Goal: Contribute content

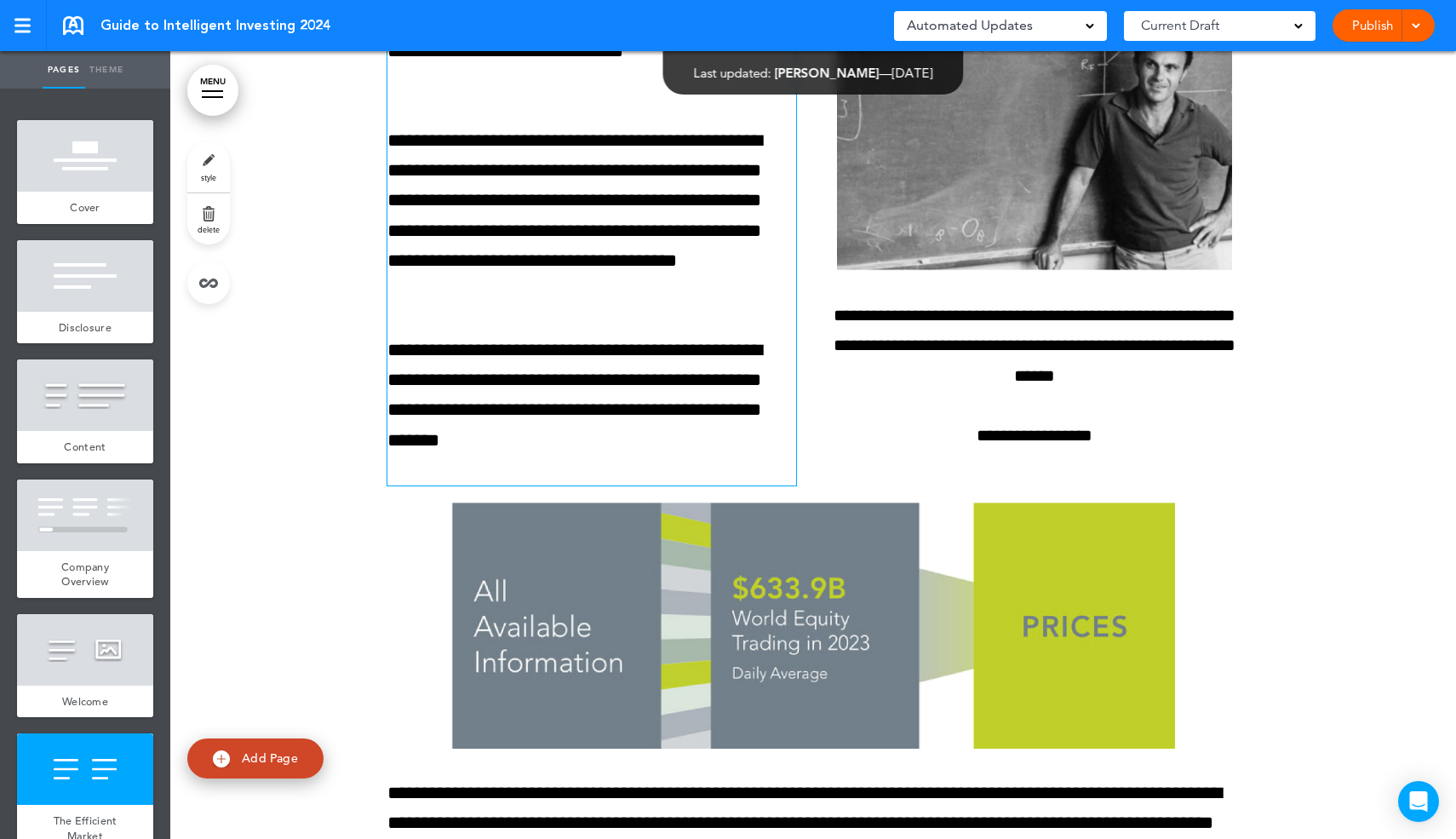
scroll to position [4621, 0]
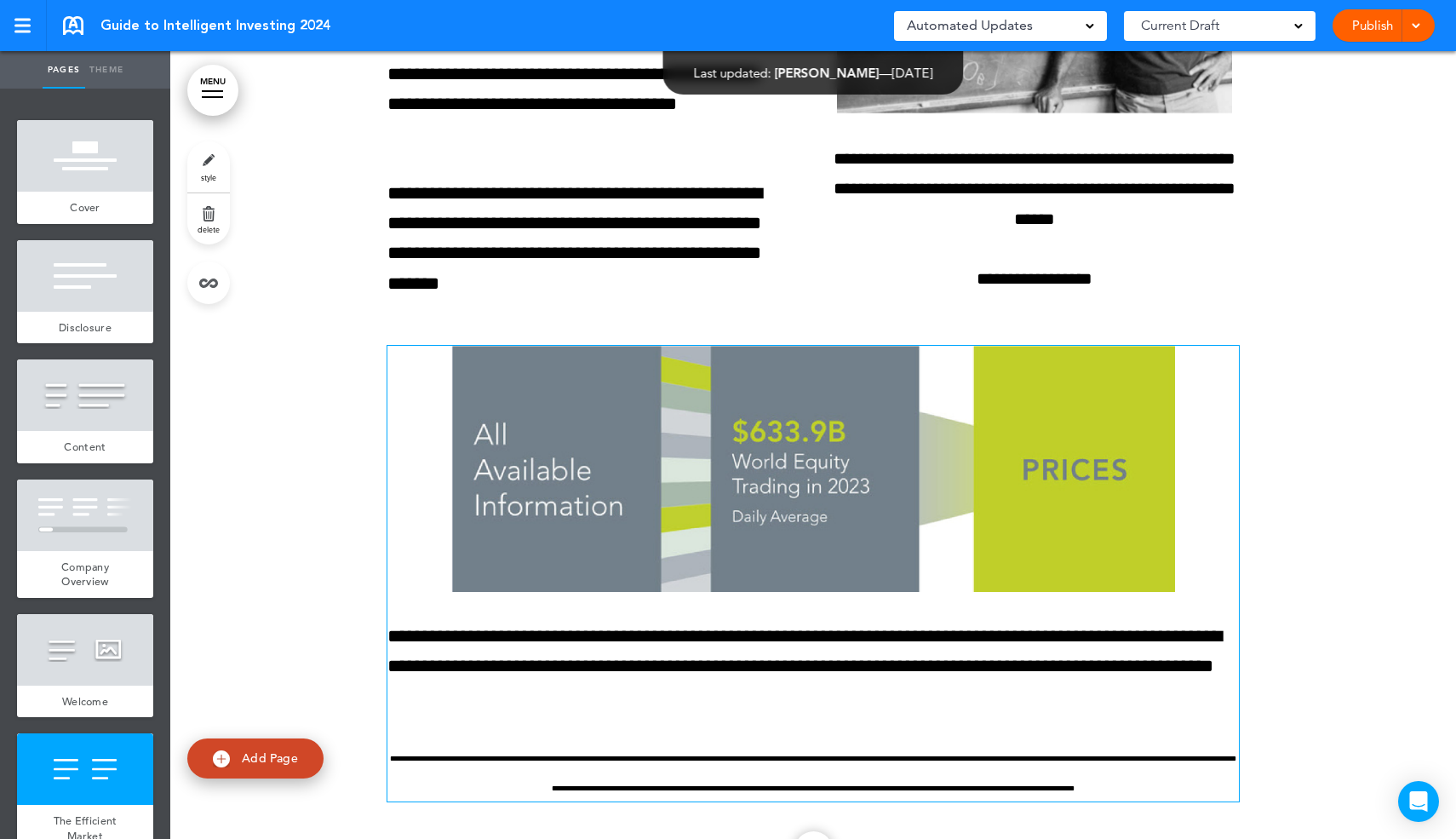
click at [717, 381] on img at bounding box center [814, 468] width 724 height 246
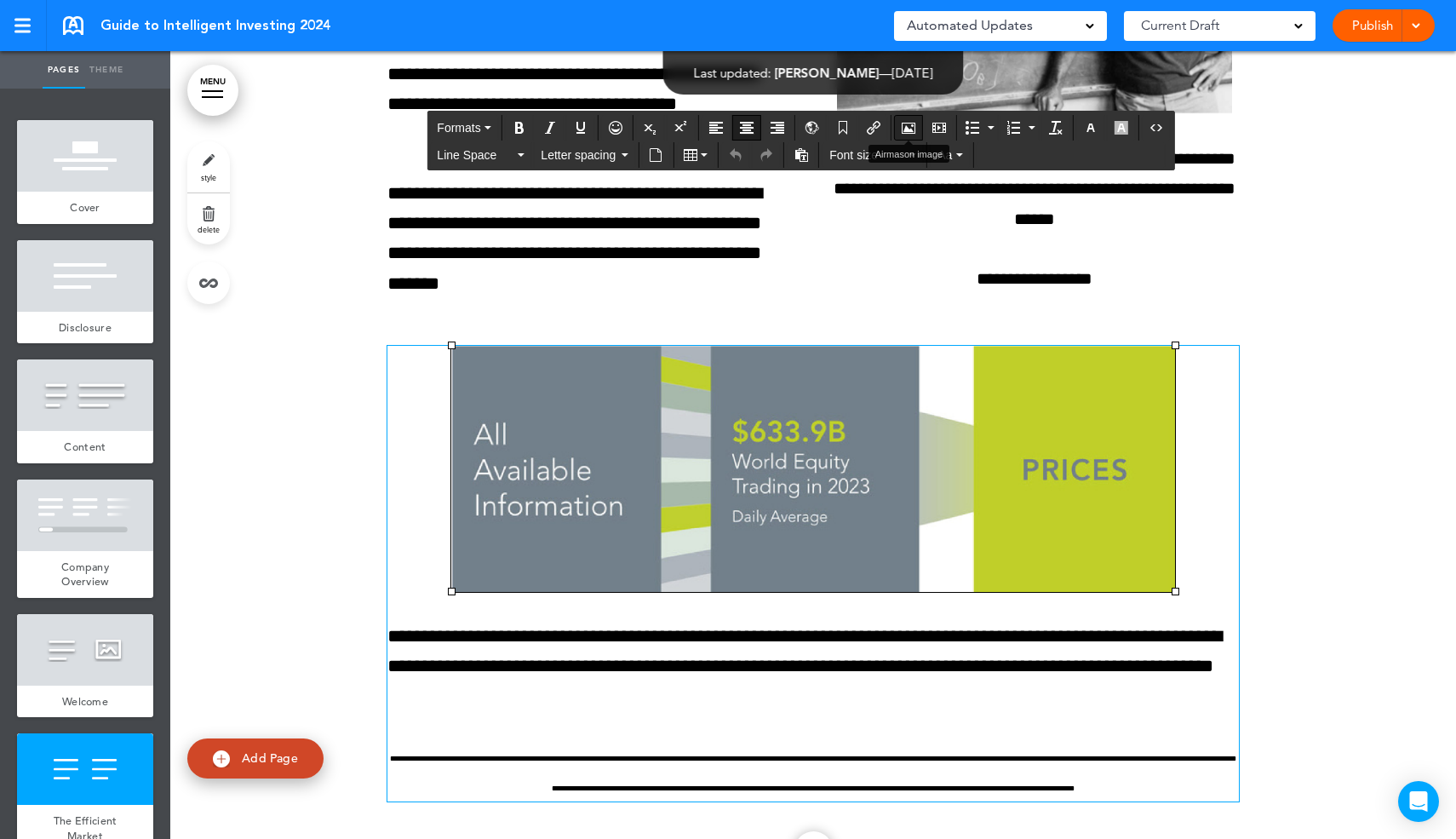
click at [914, 127] on icon "Airmason image" at bounding box center [909, 127] width 13 height 13
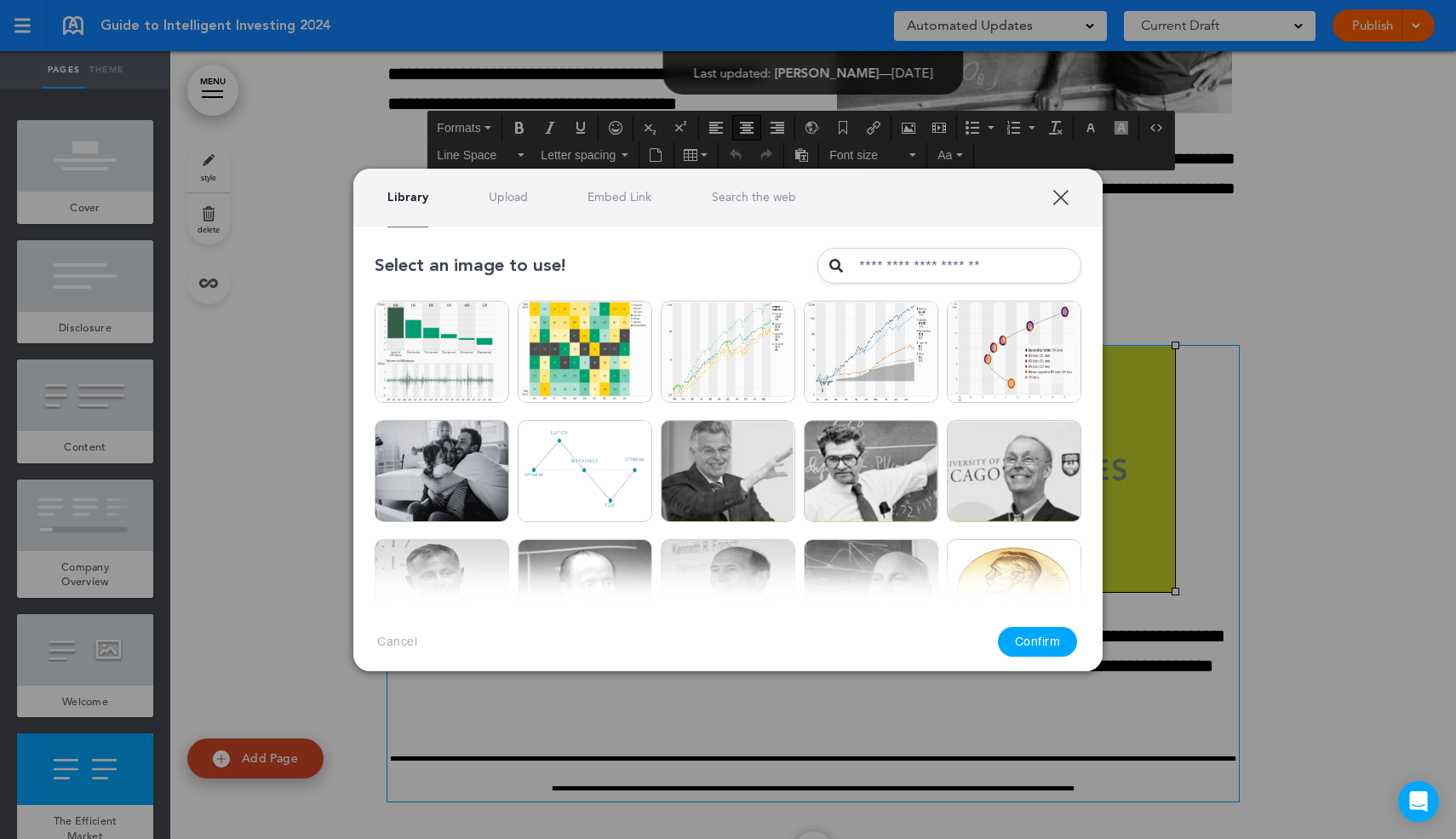
click at [521, 183] on div "Library Upload Embed Link Search the web" at bounding box center [728, 197] width 750 height 58
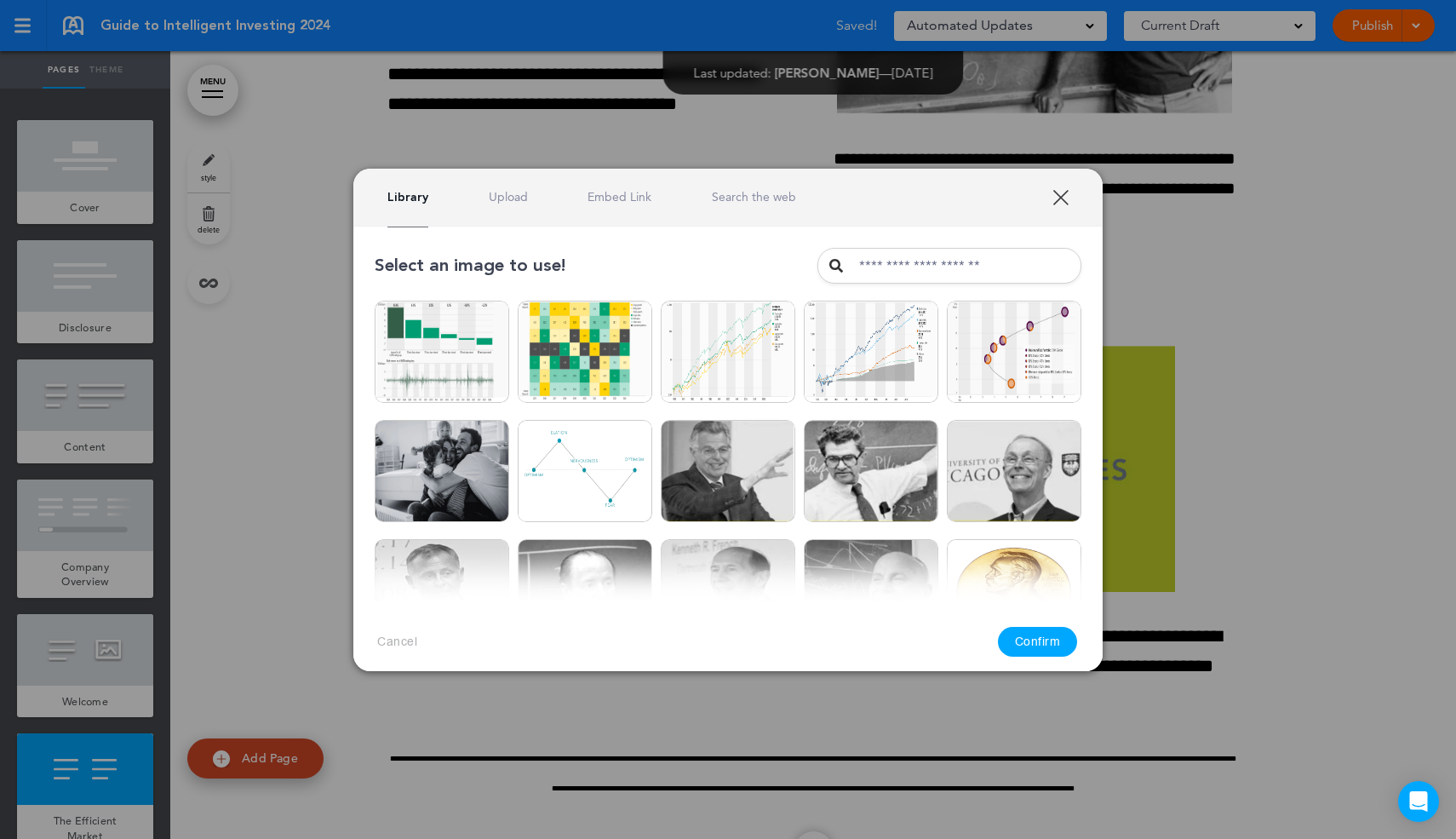
click at [516, 187] on div "Library Upload Embed Link Search the web" at bounding box center [728, 197] width 750 height 58
click at [515, 200] on link "Upload" at bounding box center [508, 197] width 39 height 16
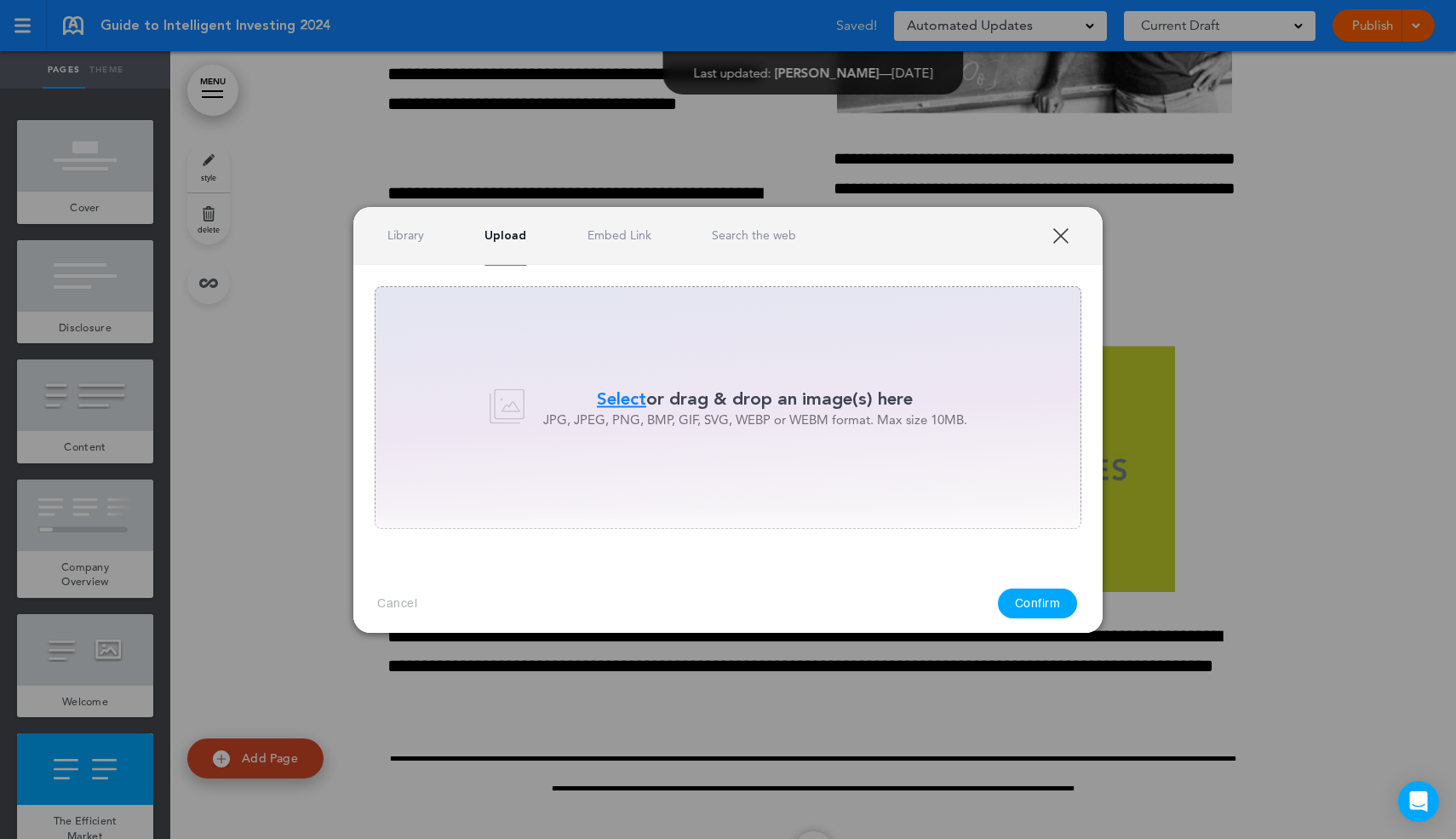
click at [610, 406] on span "Select" at bounding box center [622, 399] width 49 height 25
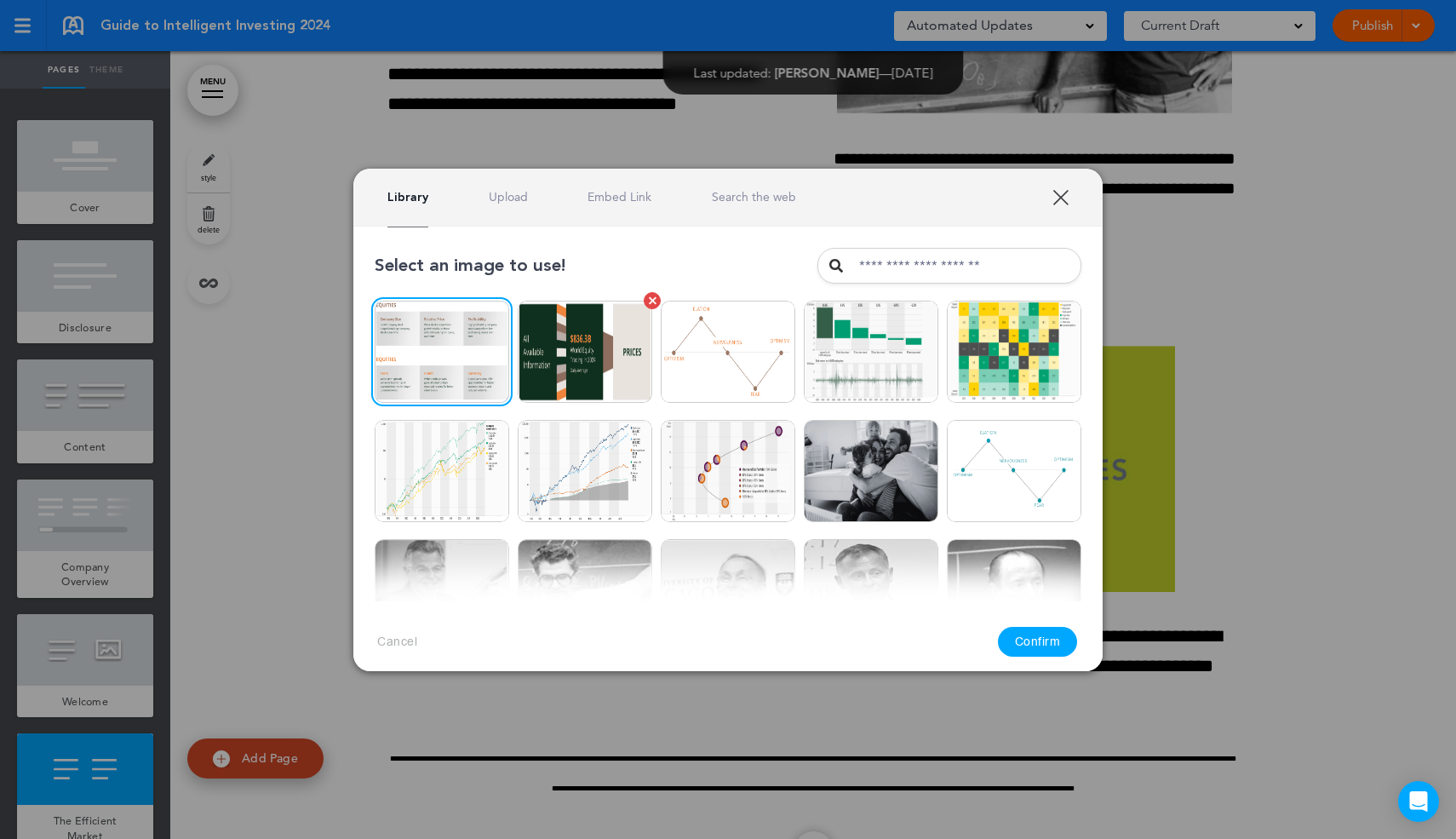
click at [628, 384] on img at bounding box center [585, 352] width 135 height 103
click at [1027, 635] on button "Confirm" at bounding box center [1038, 640] width 80 height 29
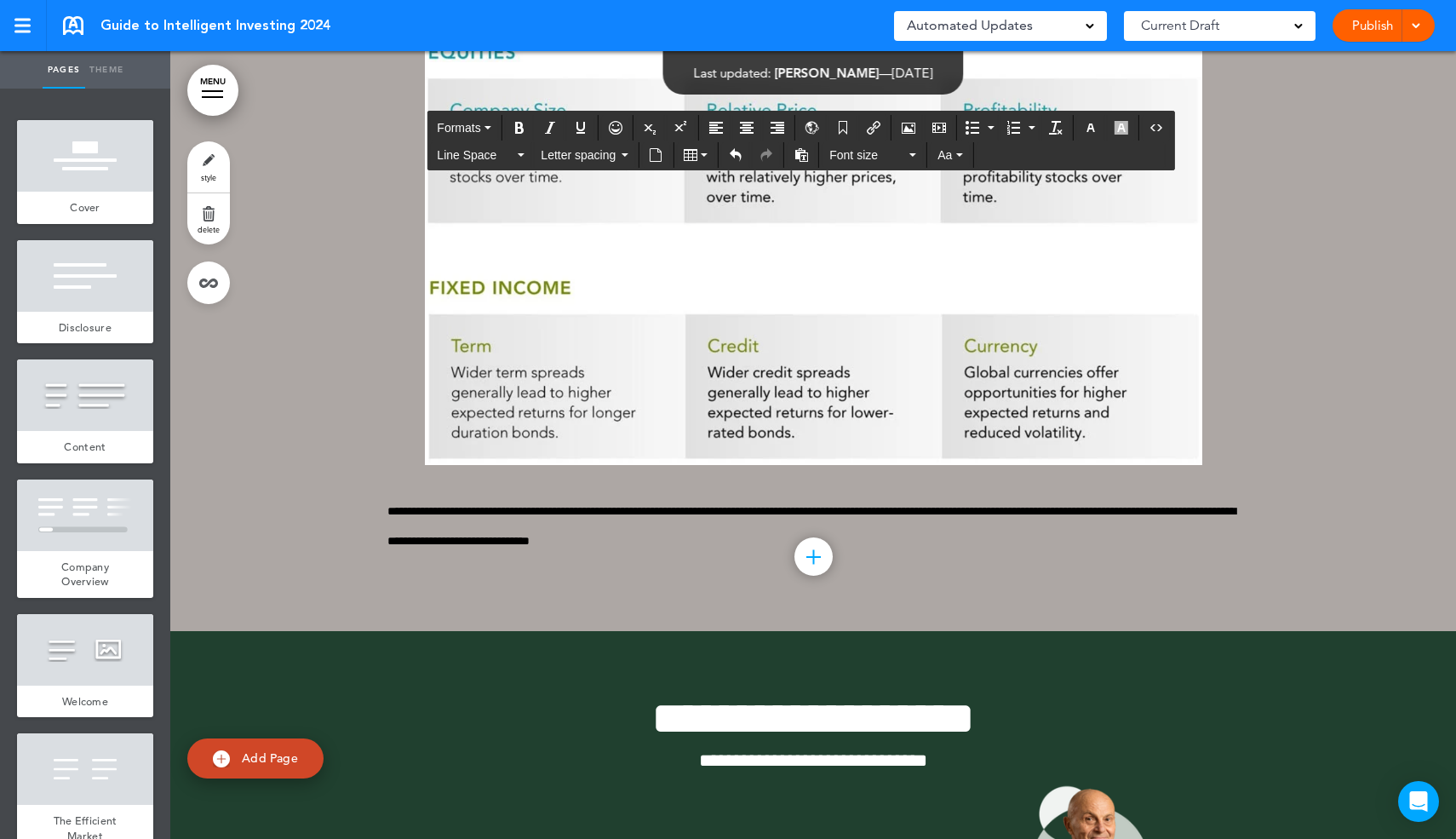
scroll to position [9462, 0]
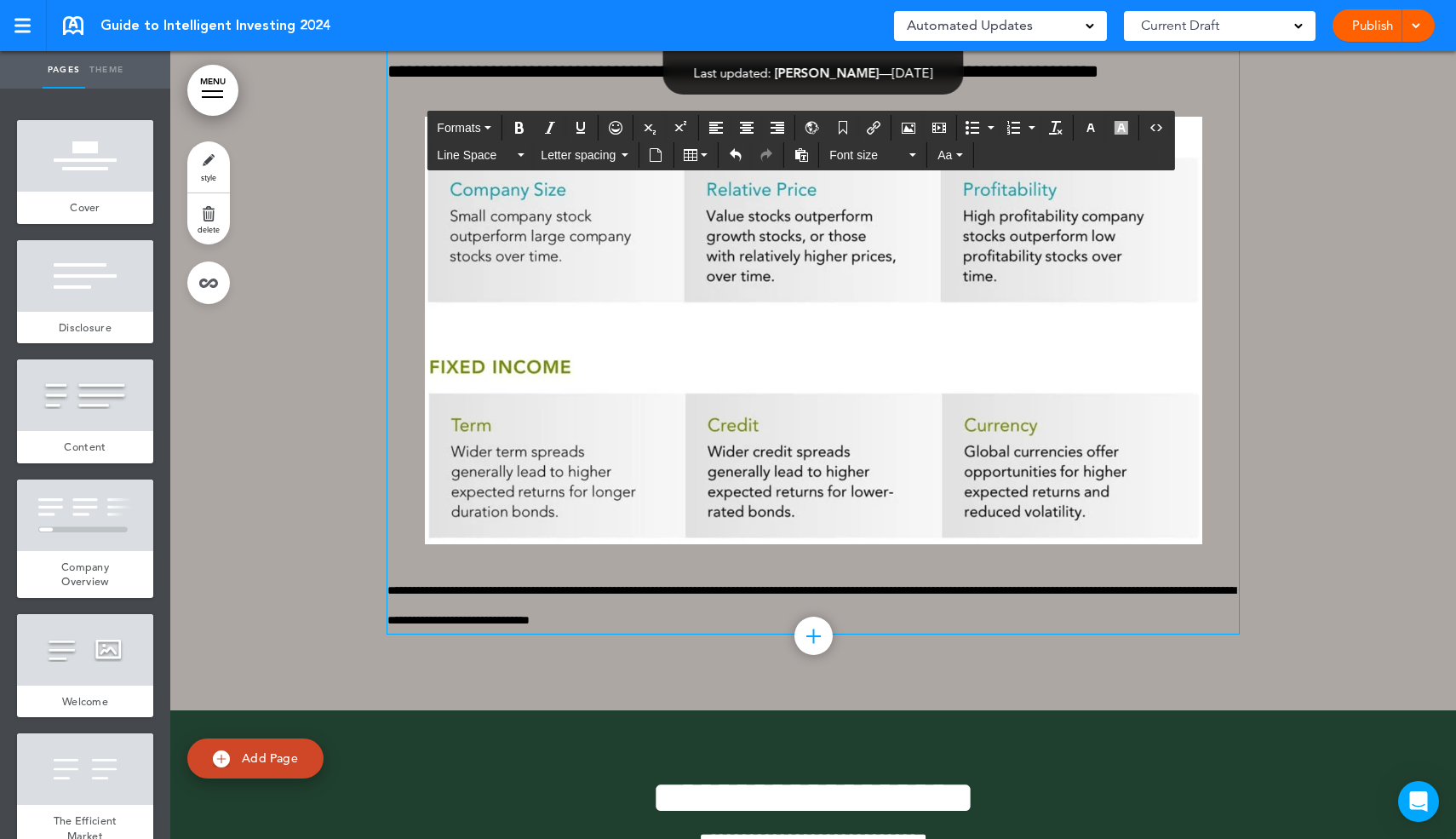
click at [954, 422] on img at bounding box center [814, 331] width 777 height 428
click at [915, 128] on icon "Airmason image" at bounding box center [909, 127] width 13 height 13
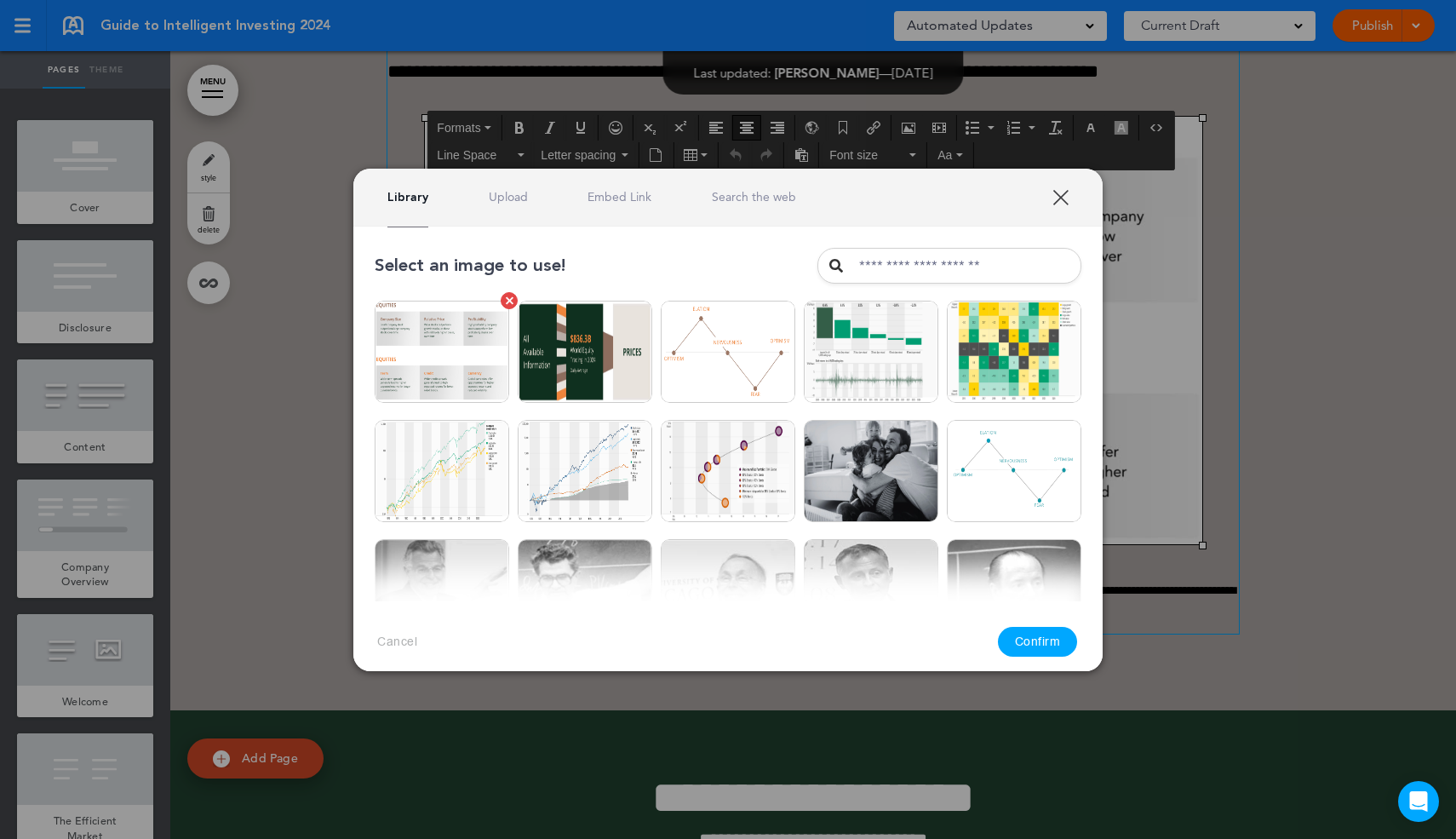
click at [461, 348] on img at bounding box center [442, 352] width 135 height 103
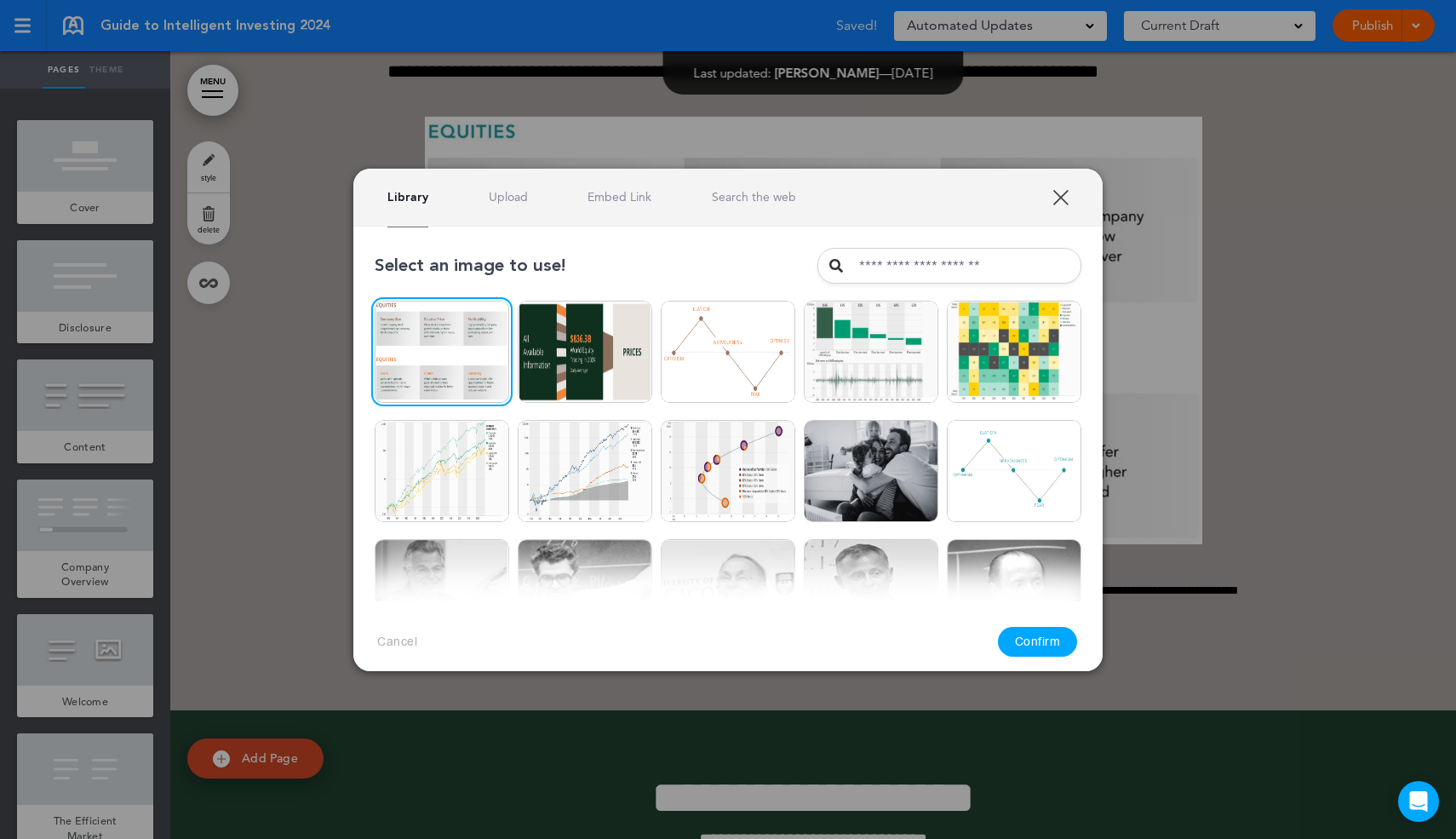
click at [1028, 636] on button "Confirm" at bounding box center [1038, 640] width 80 height 29
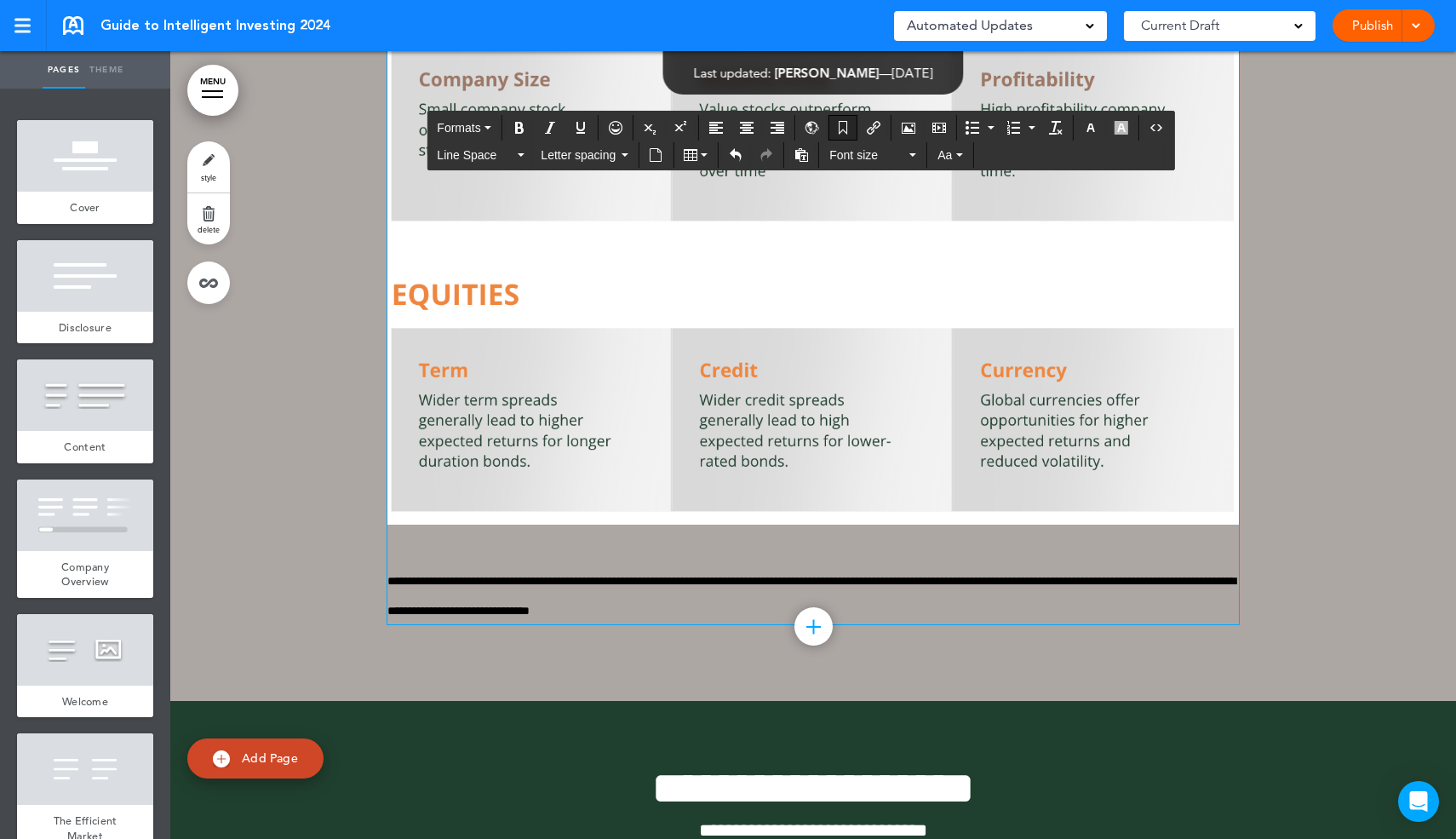
scroll to position [9586, 0]
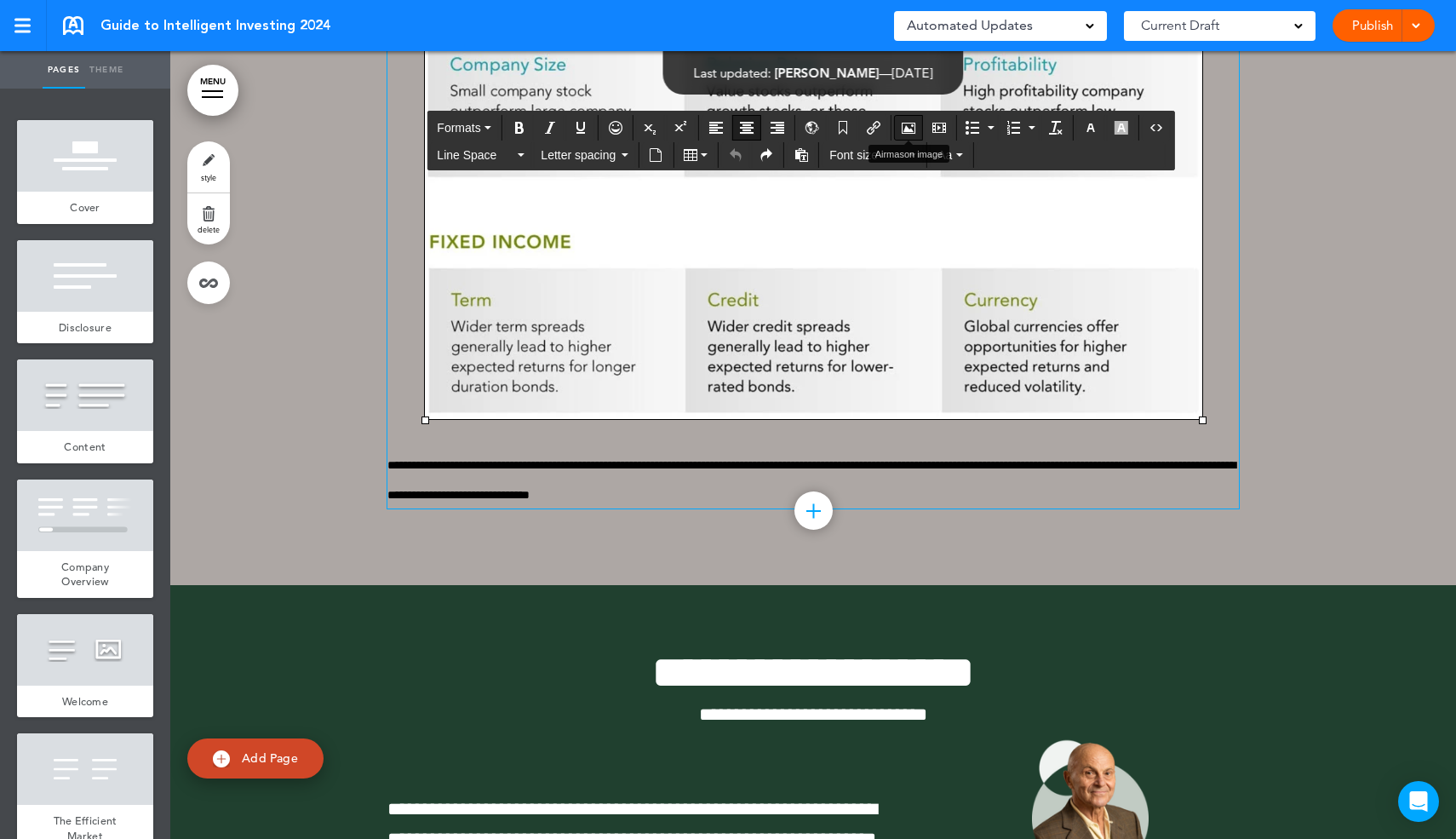
click at [913, 124] on icon "Airmason image" at bounding box center [909, 127] width 13 height 13
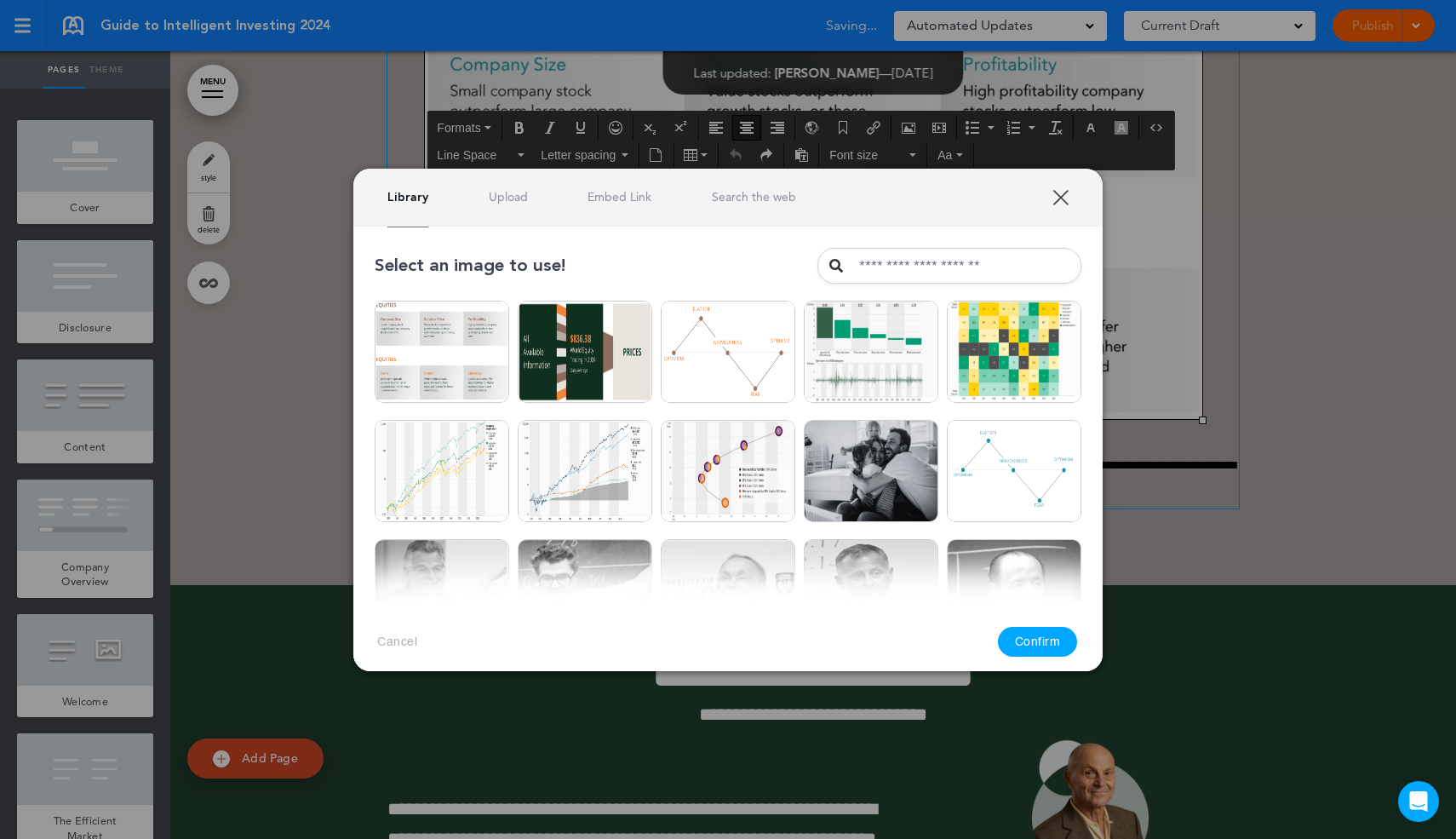
click at [520, 185] on div "Library Upload Embed Link Search the web" at bounding box center [728, 197] width 750 height 58
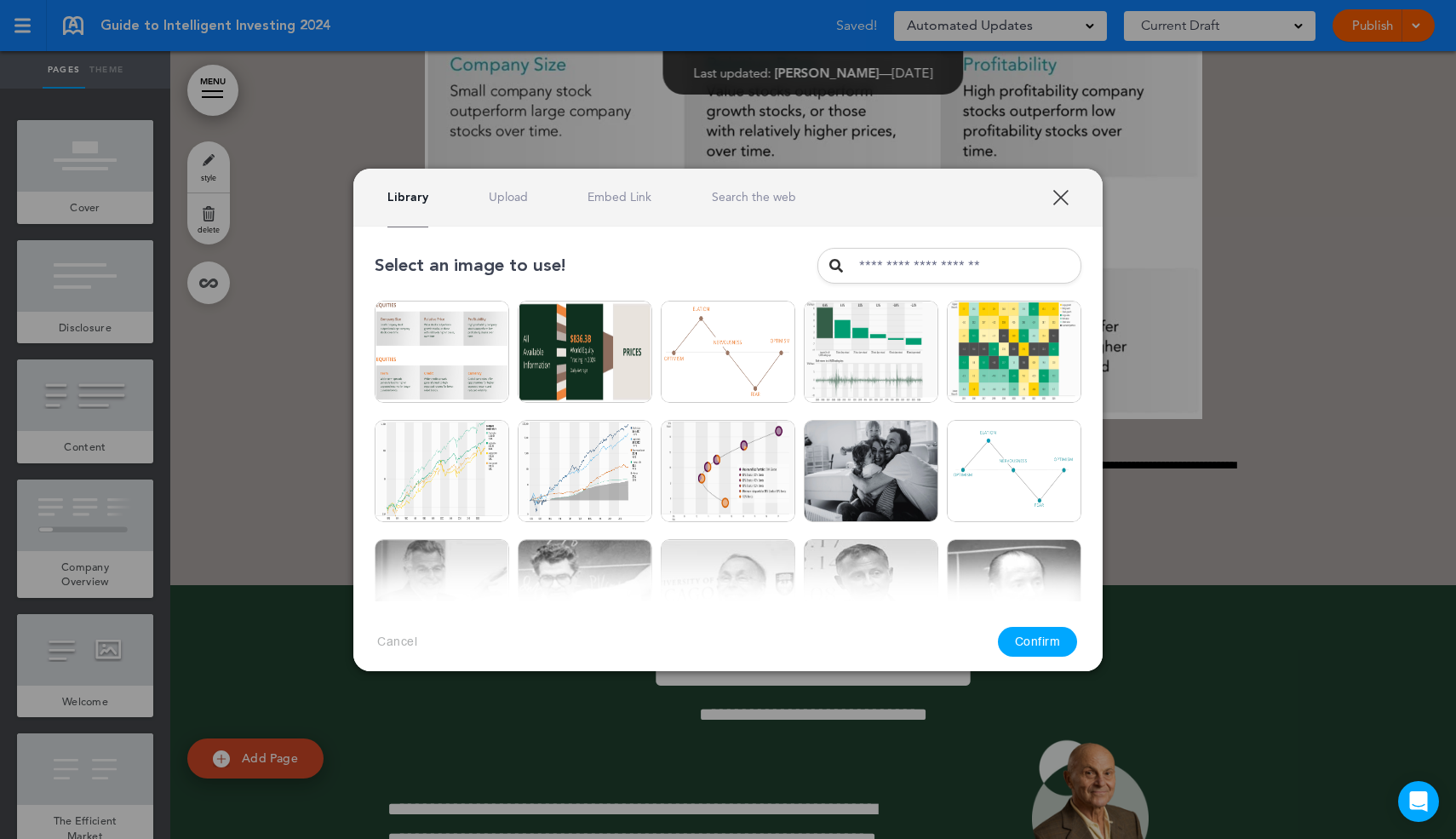
click at [510, 200] on link "Upload" at bounding box center [508, 197] width 39 height 16
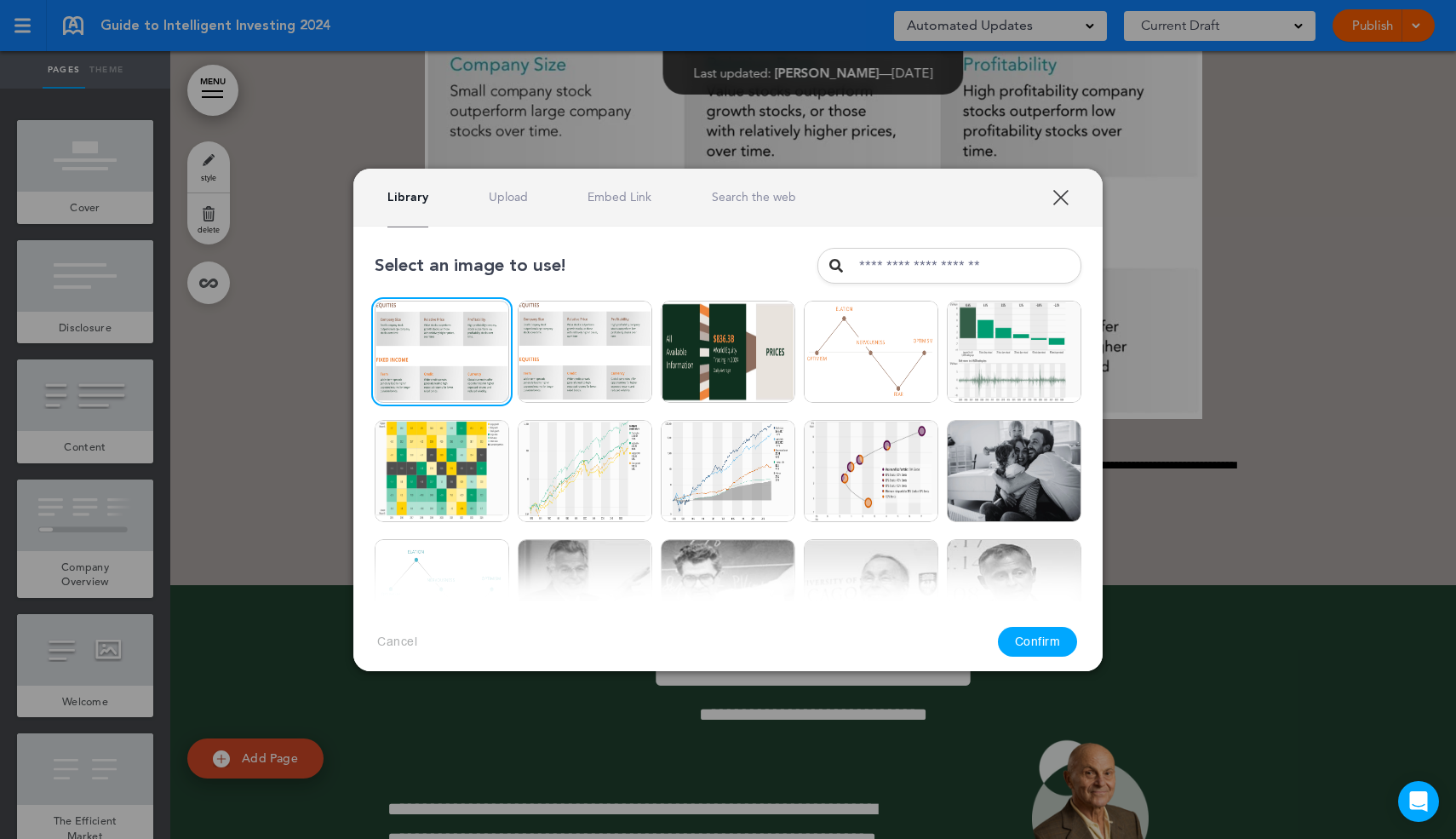
click at [1018, 638] on button "Confirm" at bounding box center [1038, 640] width 80 height 29
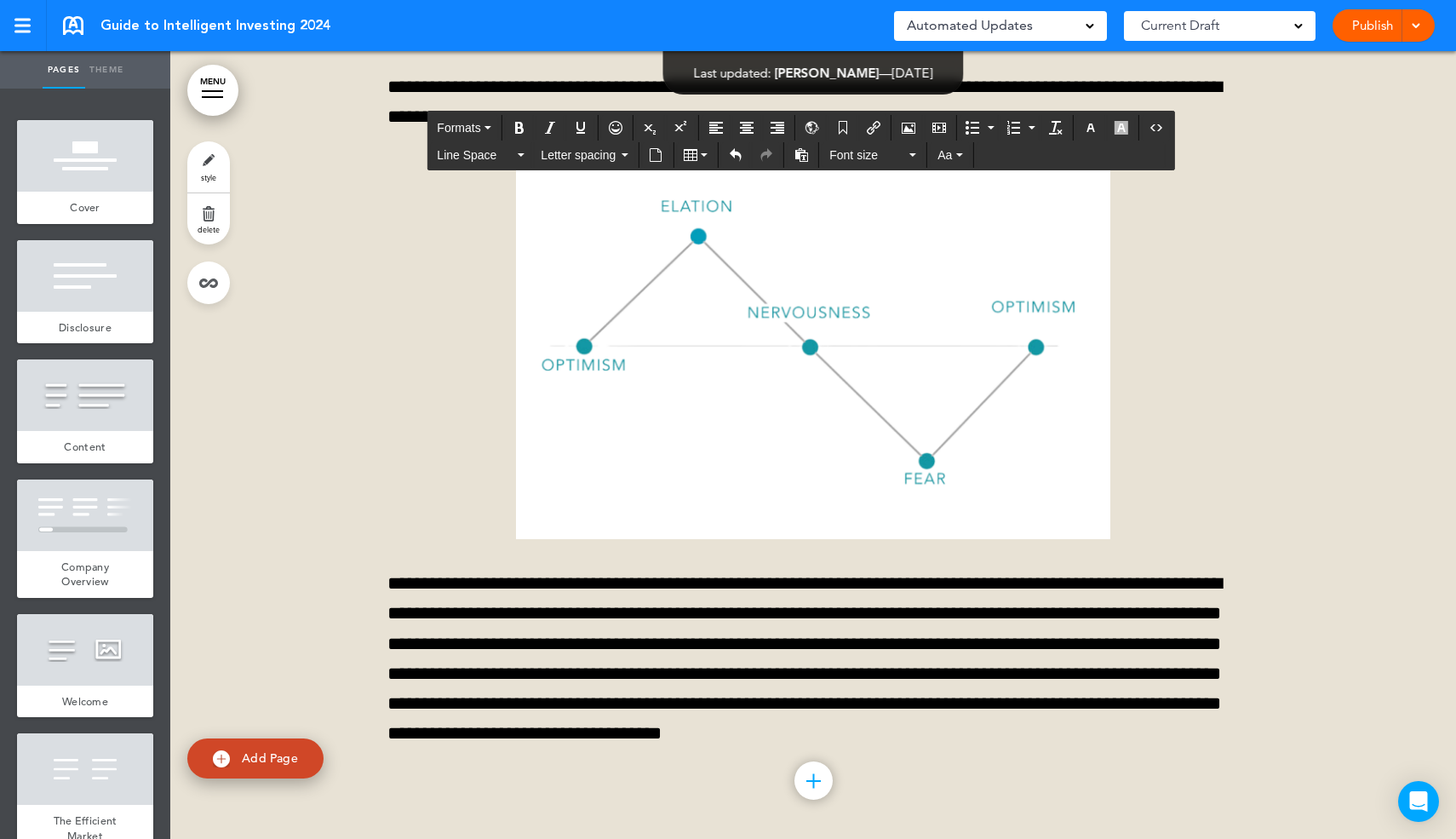
scroll to position [22001, 0]
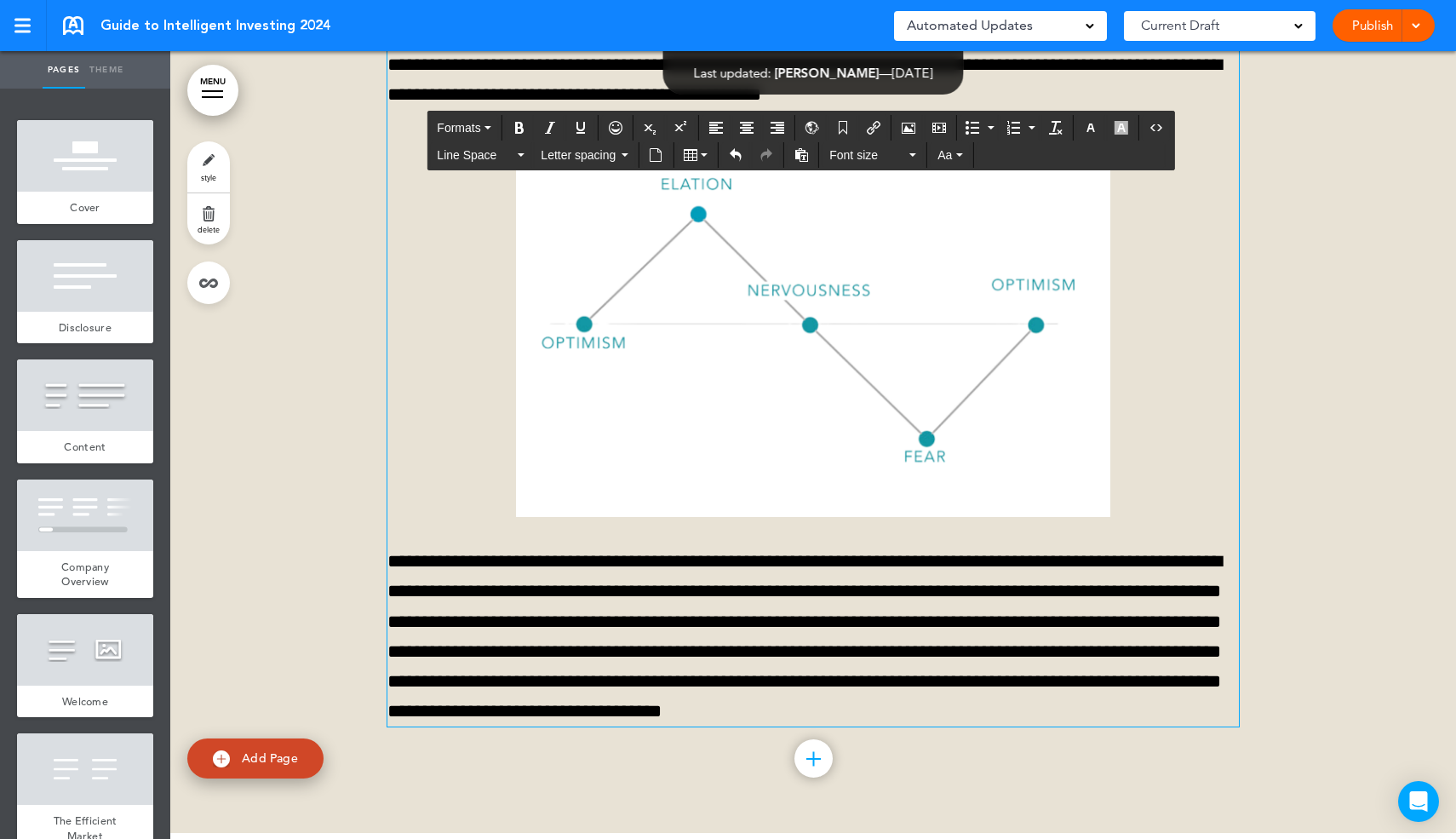
click at [856, 517] on img at bounding box center [813, 328] width 594 height 377
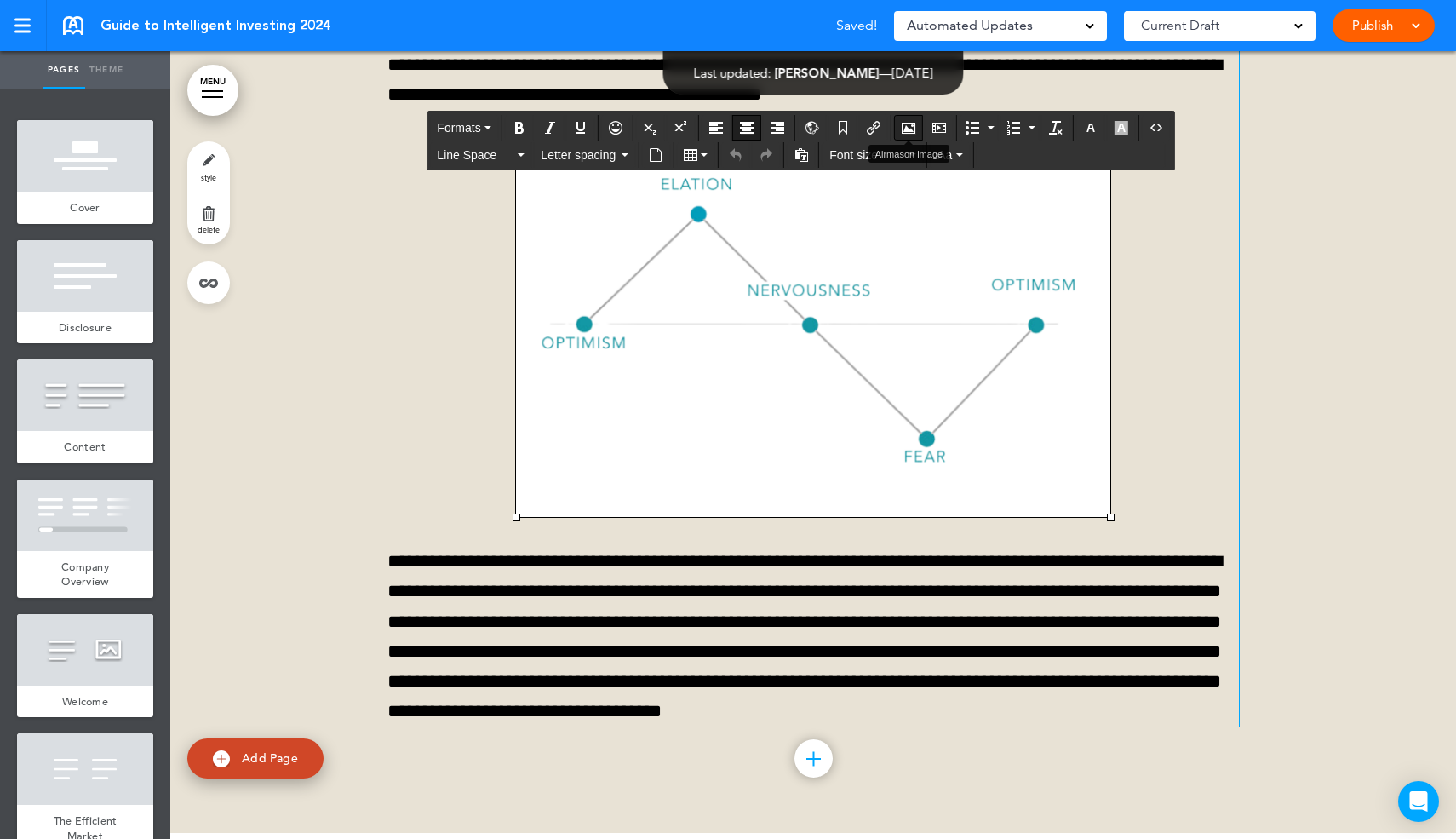
click at [913, 124] on icon "Airmason image" at bounding box center [909, 127] width 13 height 13
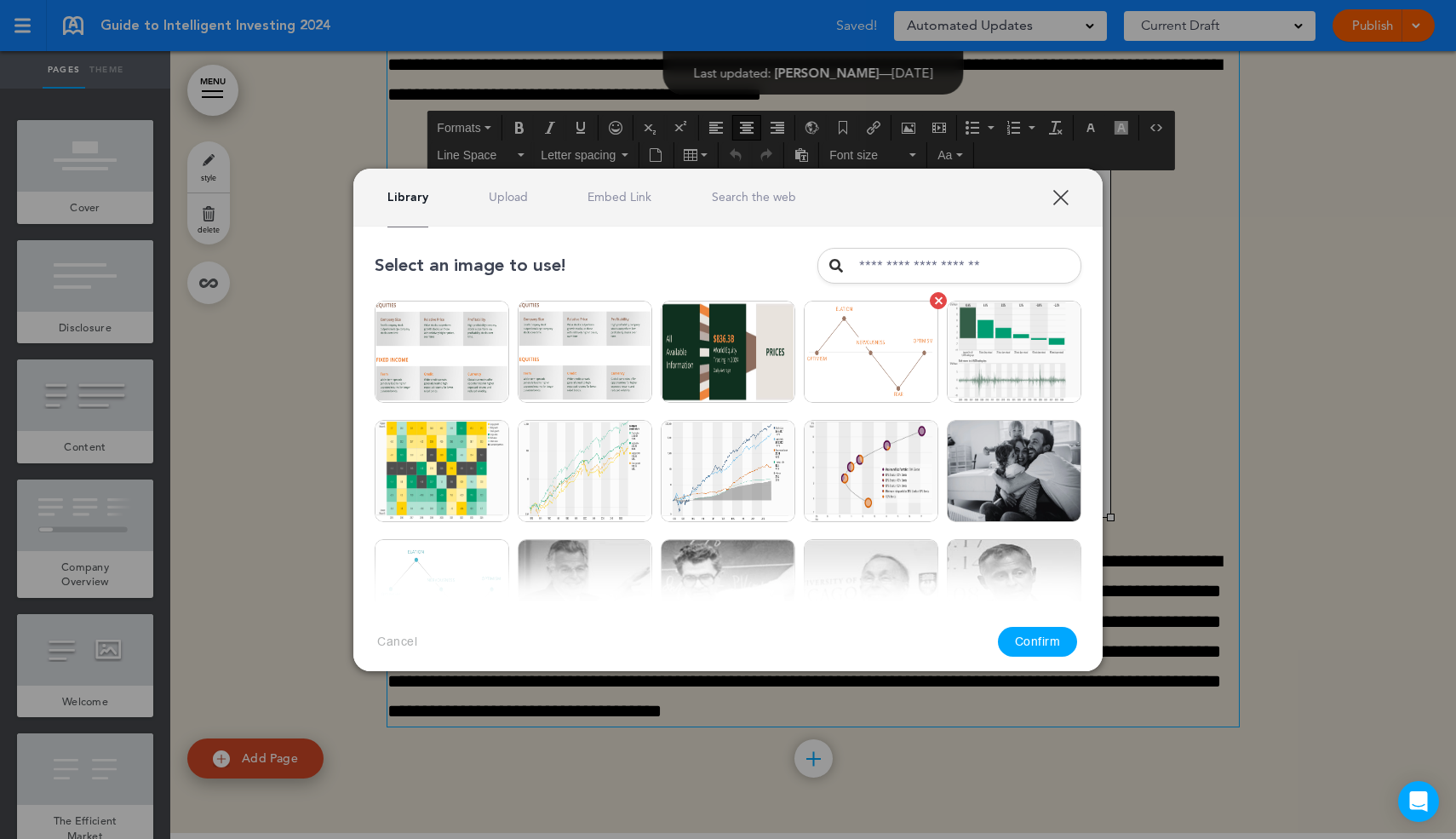
click at [844, 337] on img at bounding box center [872, 352] width 135 height 103
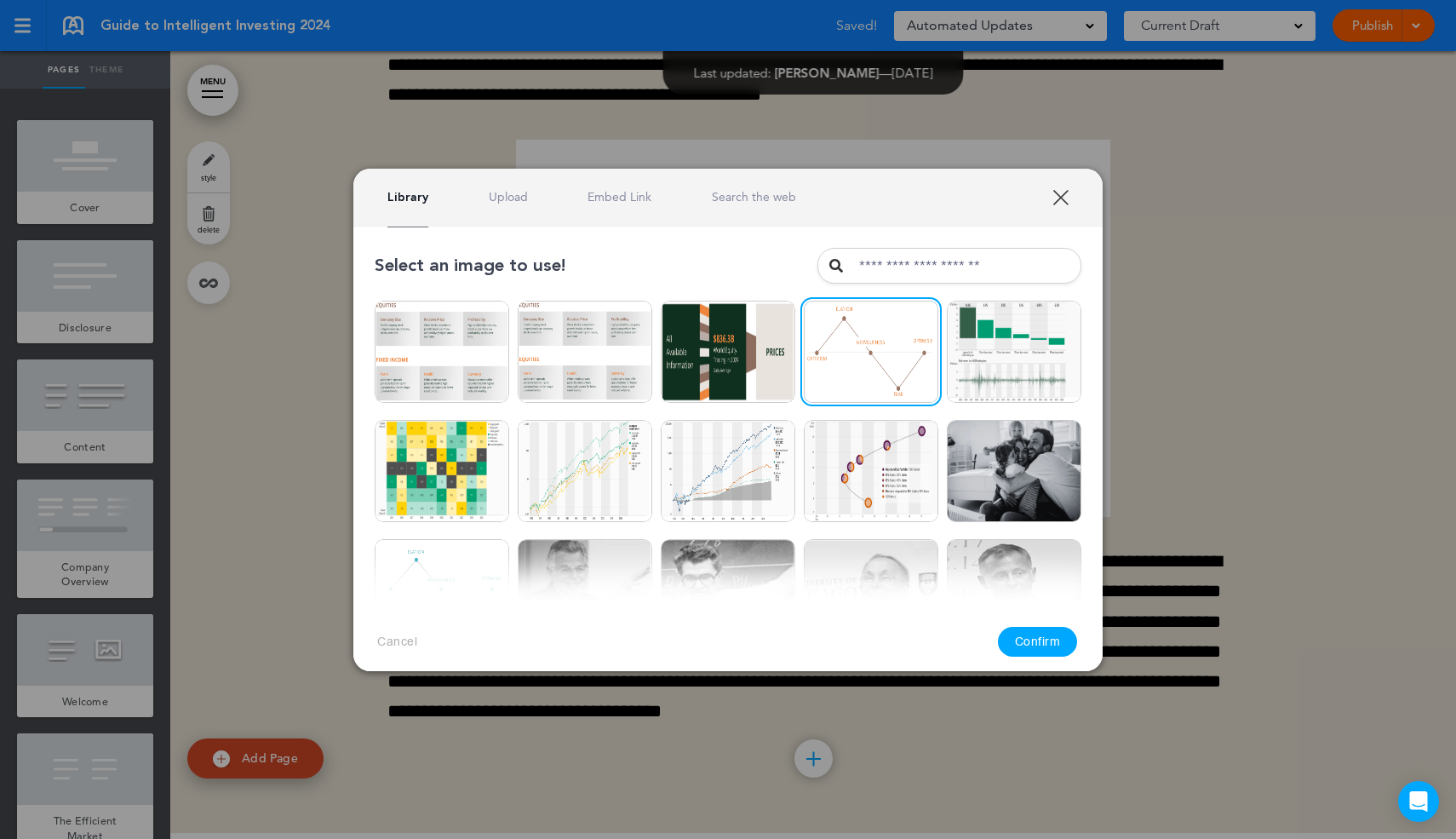
click at [1036, 648] on button "Confirm" at bounding box center [1038, 640] width 80 height 29
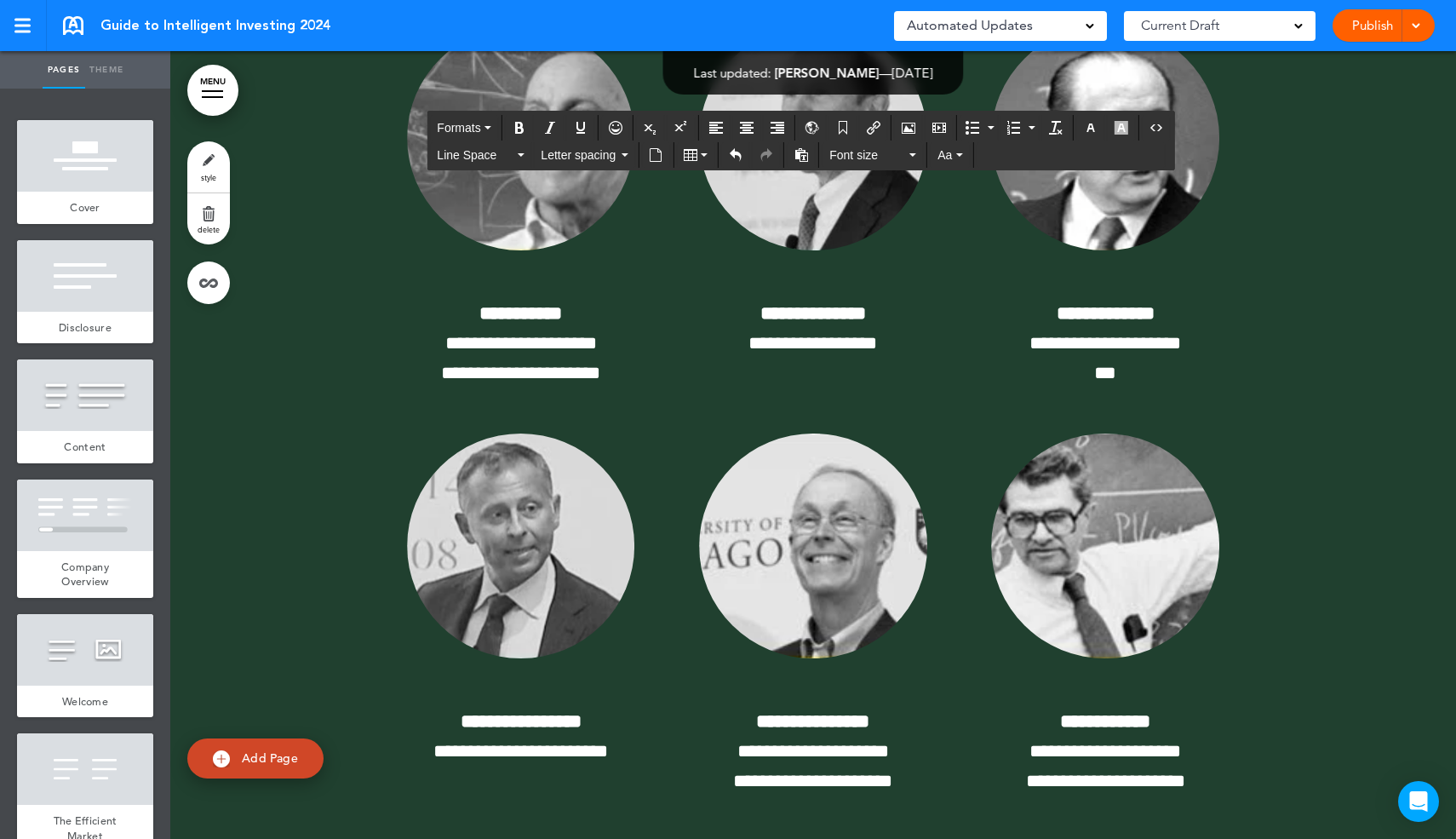
scroll to position [23630, 0]
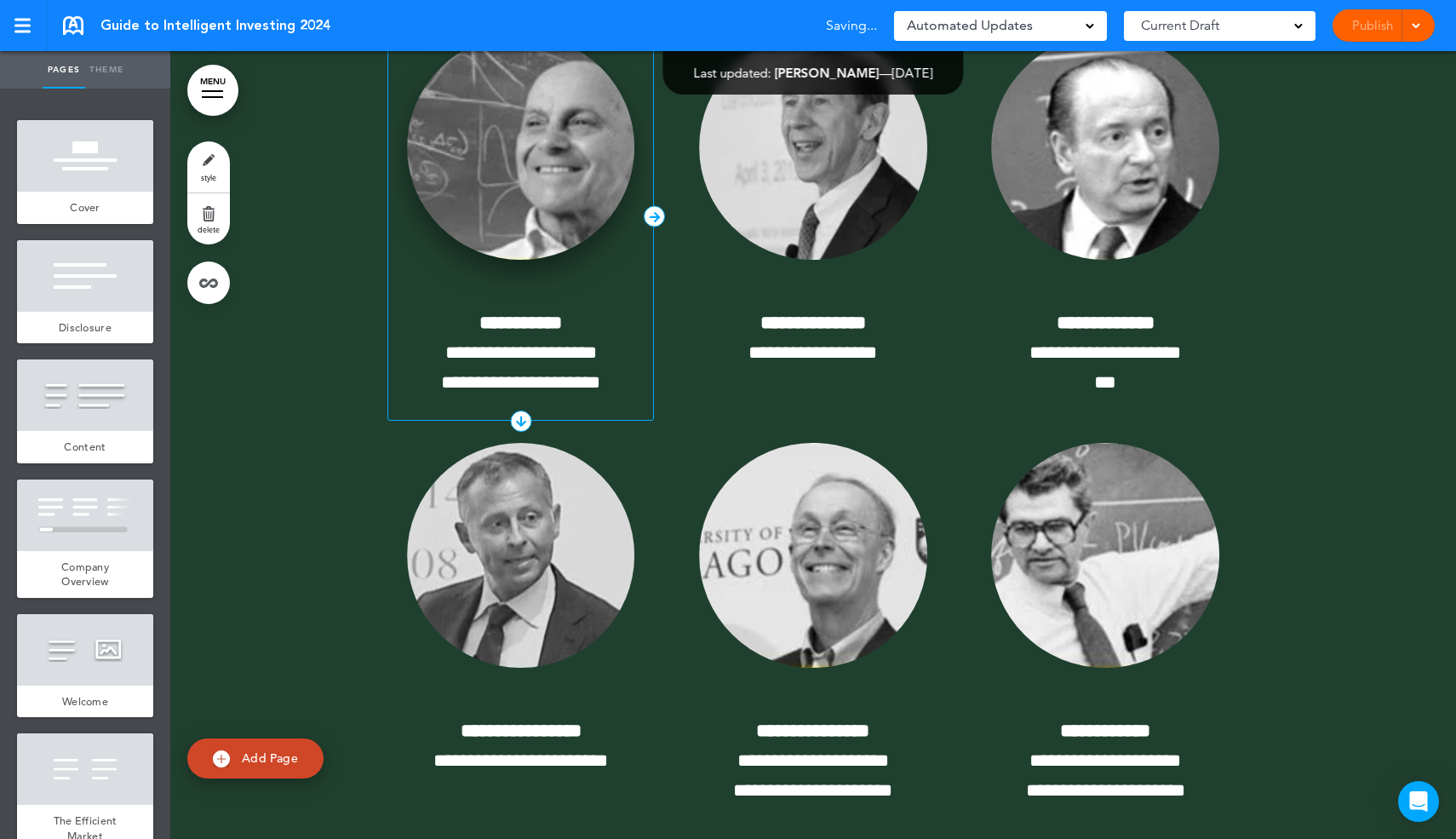
click at [516, 260] on img at bounding box center [521, 147] width 228 height 225
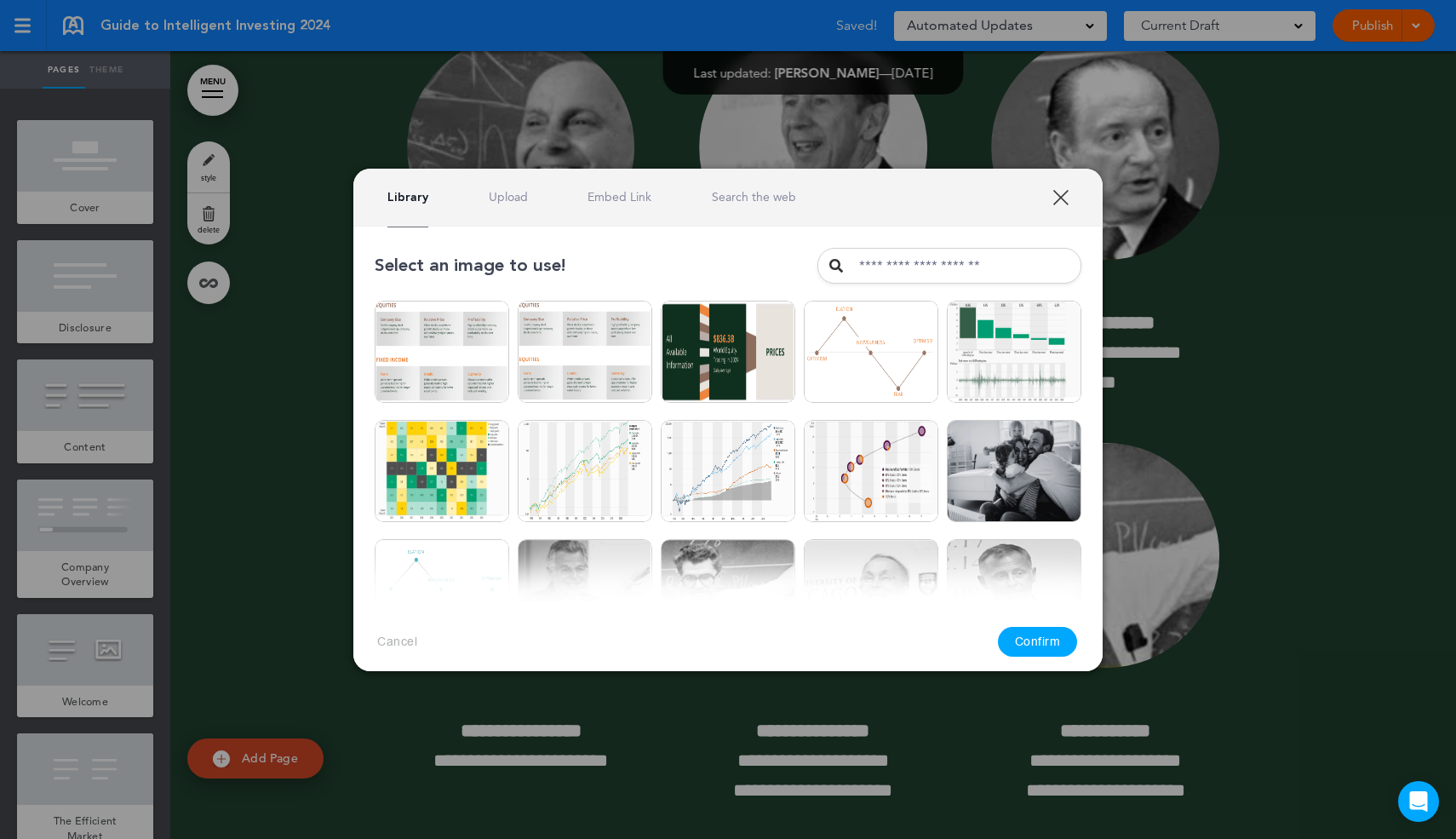
click at [513, 200] on link "Upload" at bounding box center [508, 197] width 39 height 16
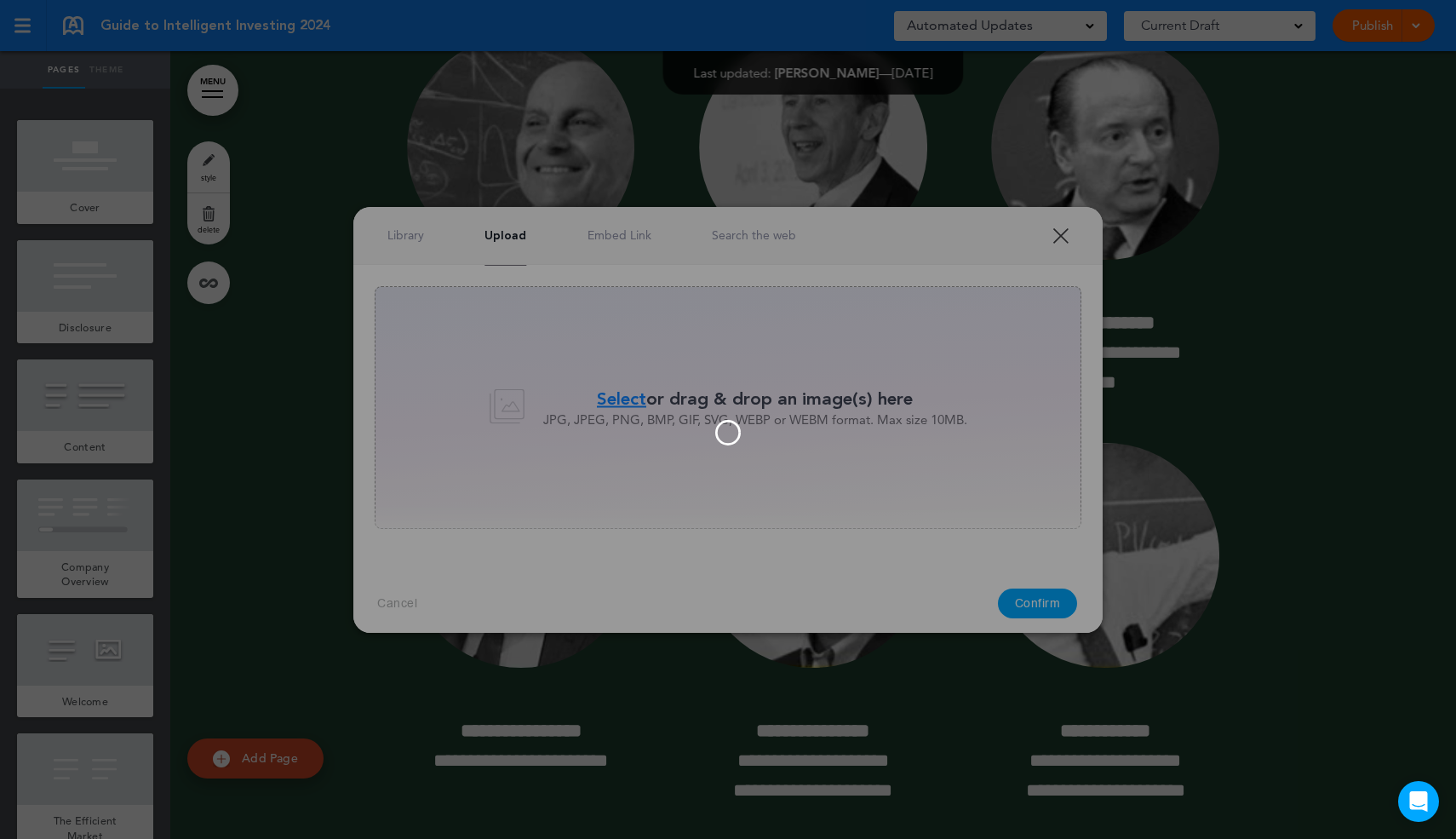
click at [412, 231] on div at bounding box center [728, 419] width 1456 height 839
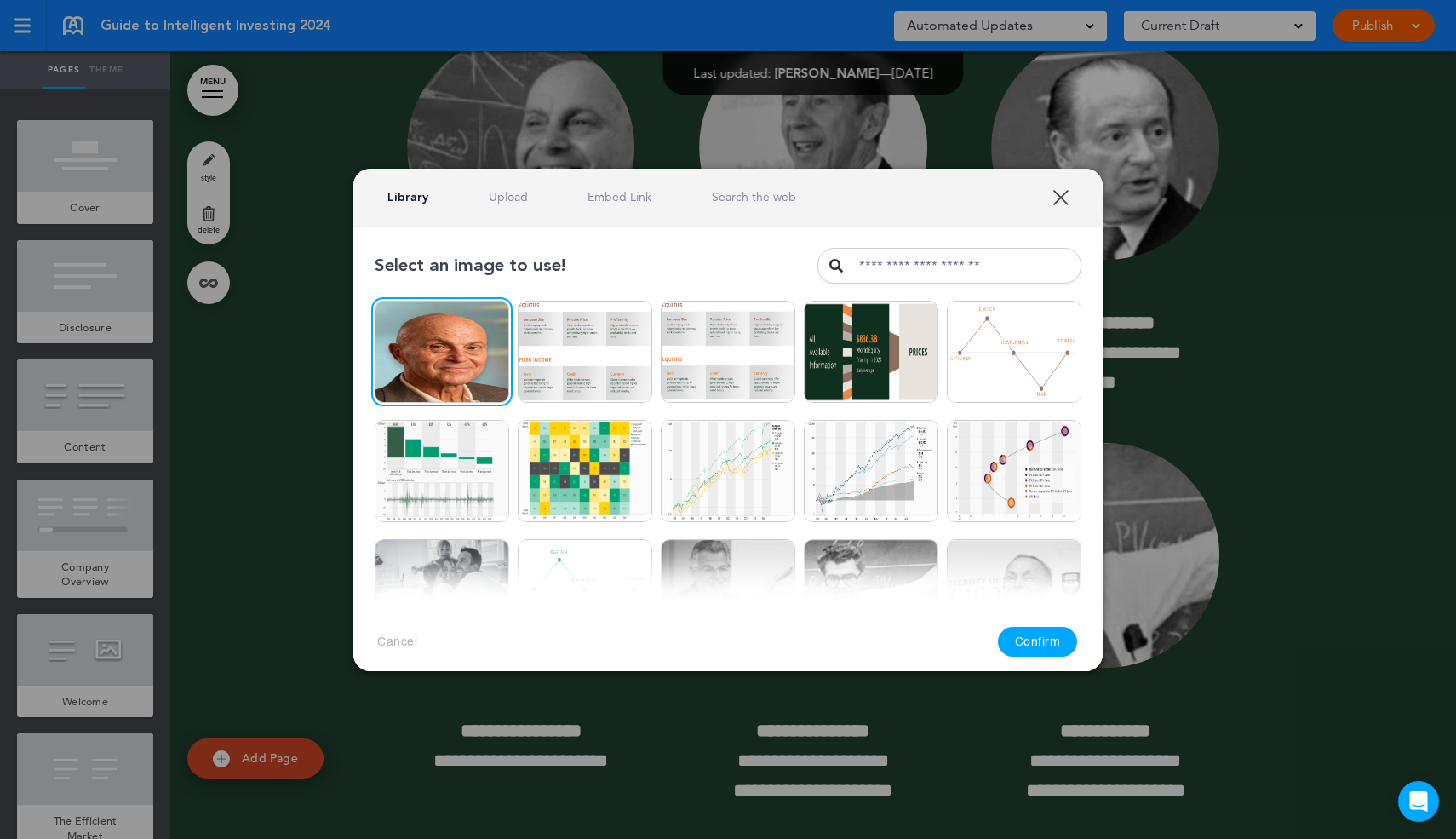
click at [1055, 635] on button "Confirm" at bounding box center [1038, 640] width 80 height 29
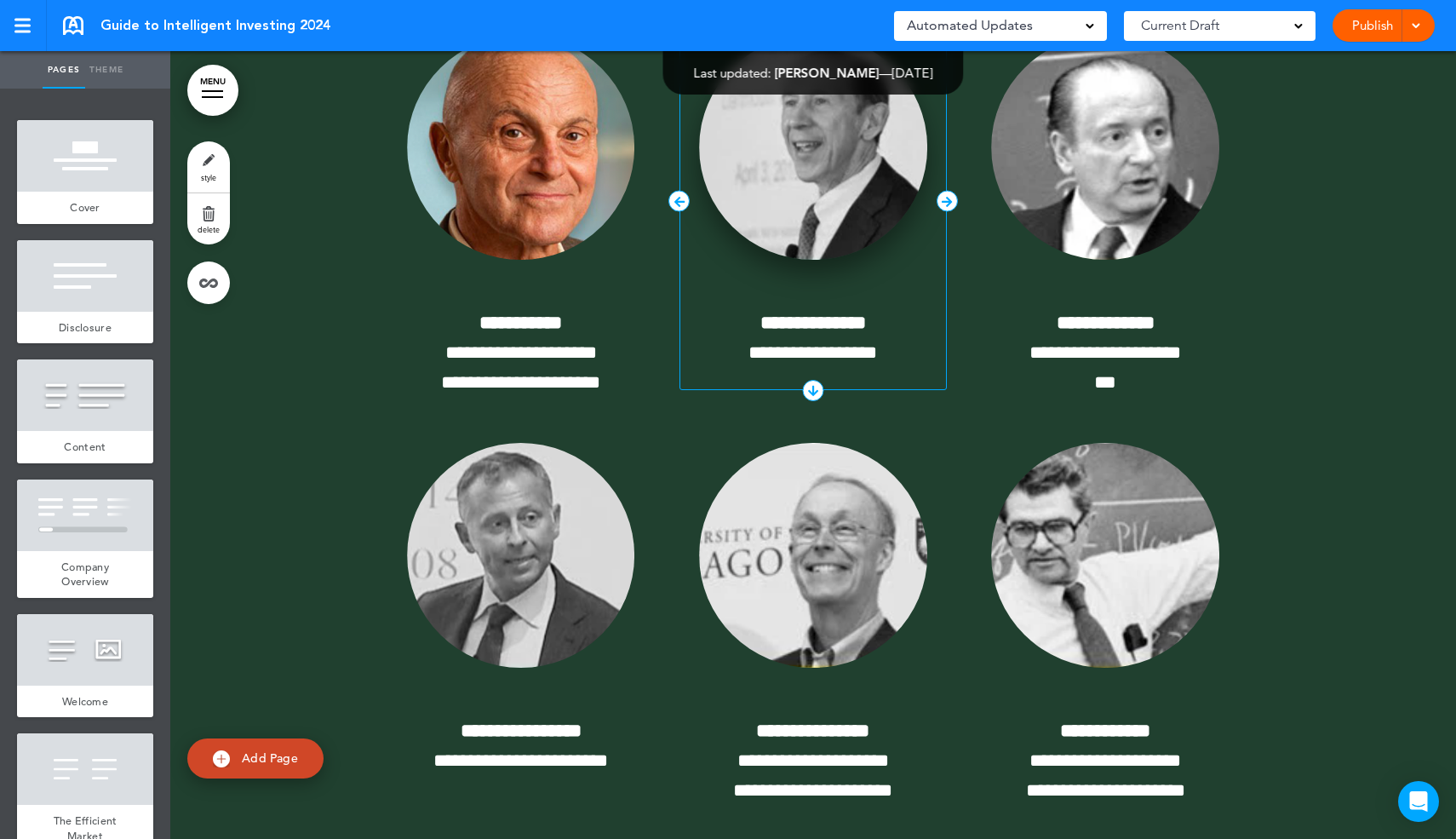
click at [765, 260] on img at bounding box center [814, 147] width 228 height 225
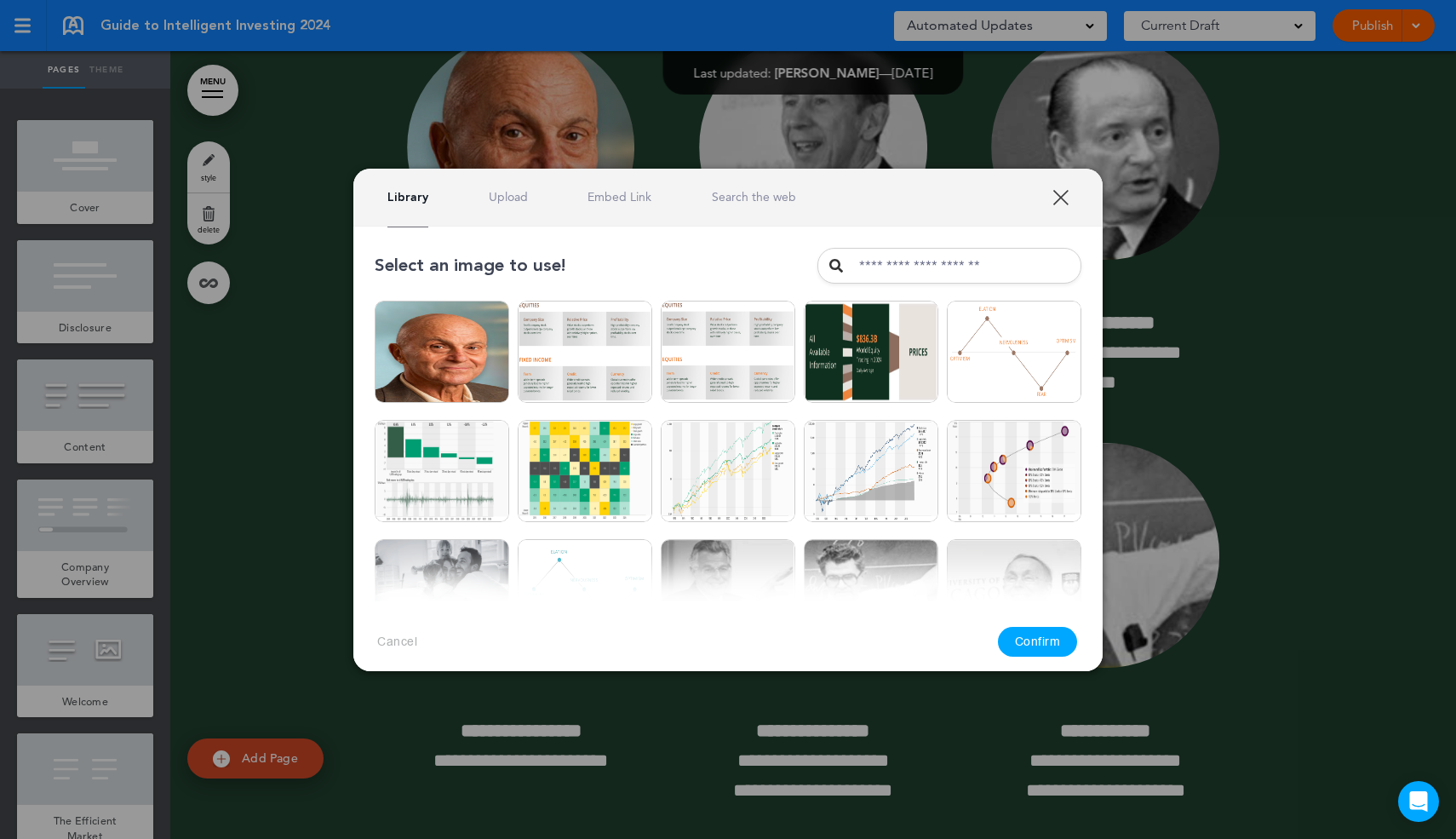
click at [500, 197] on link "Upload" at bounding box center [508, 197] width 39 height 16
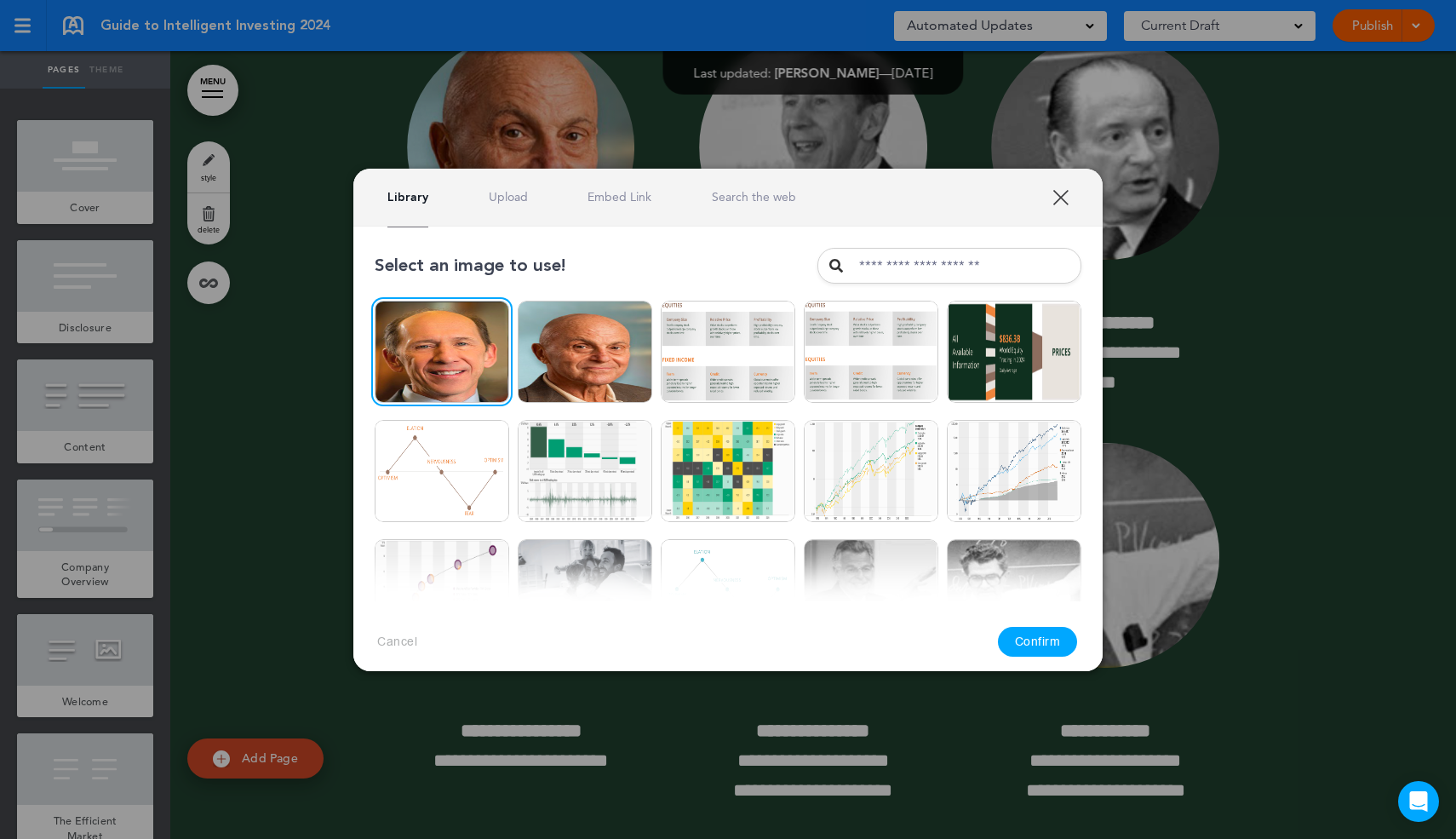
click at [1036, 639] on button "Confirm" at bounding box center [1038, 640] width 80 height 29
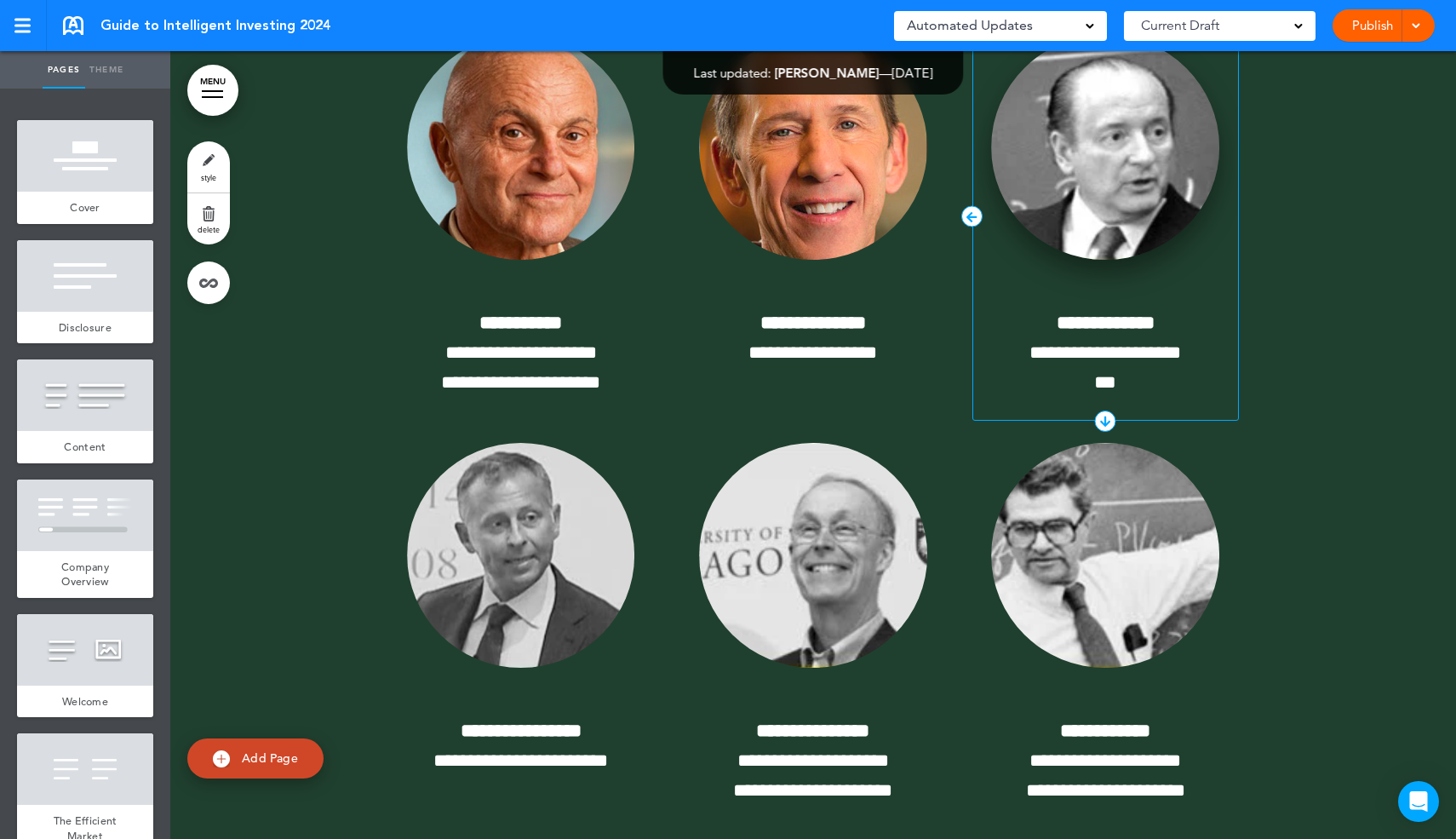
click at [1076, 260] on img at bounding box center [1105, 147] width 228 height 225
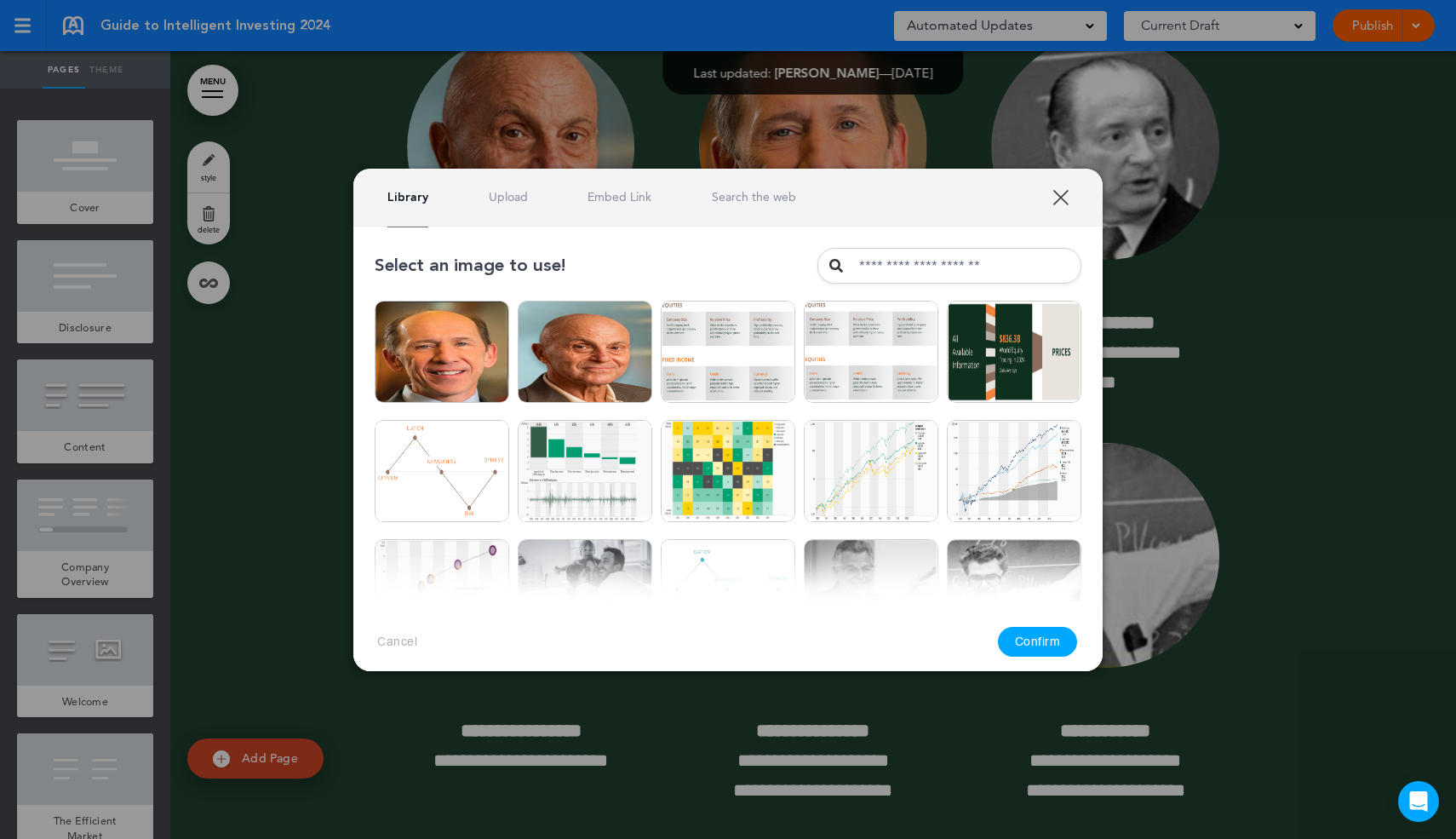
click at [489, 192] on link "Upload" at bounding box center [508, 197] width 39 height 16
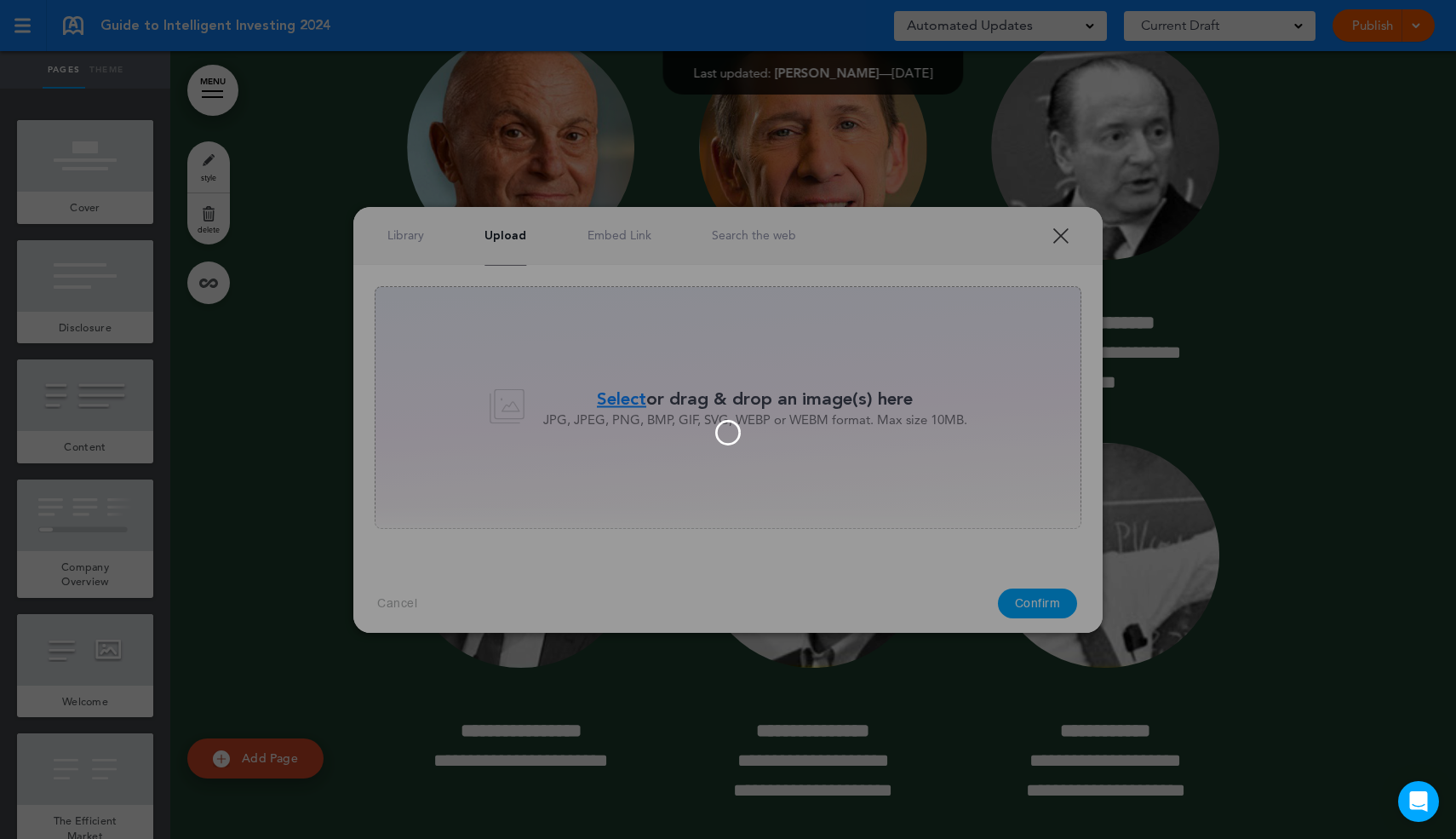
click at [693, 414] on div at bounding box center [727, 420] width 119 height 86
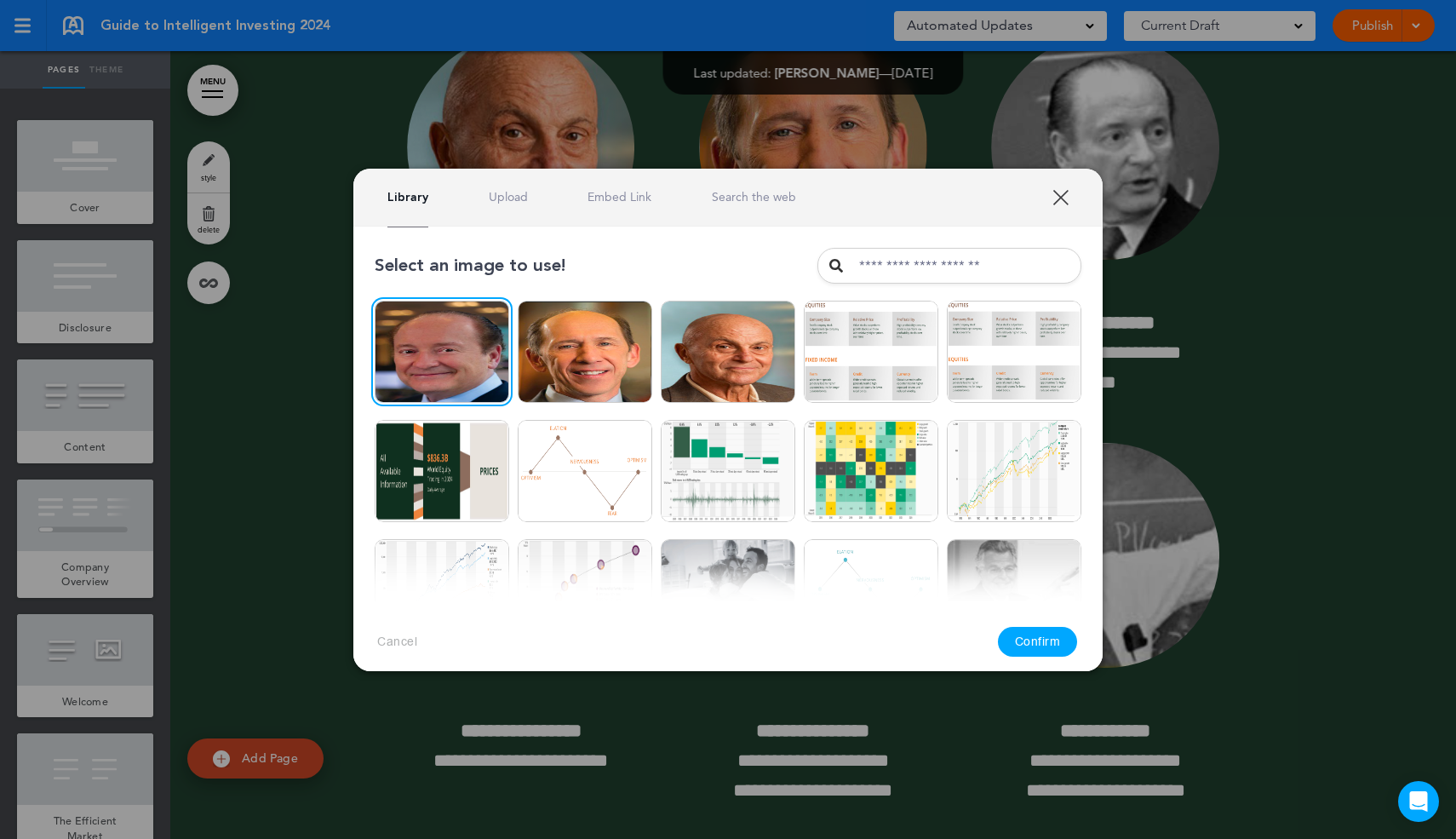
click at [1047, 647] on button "Confirm" at bounding box center [1038, 640] width 80 height 29
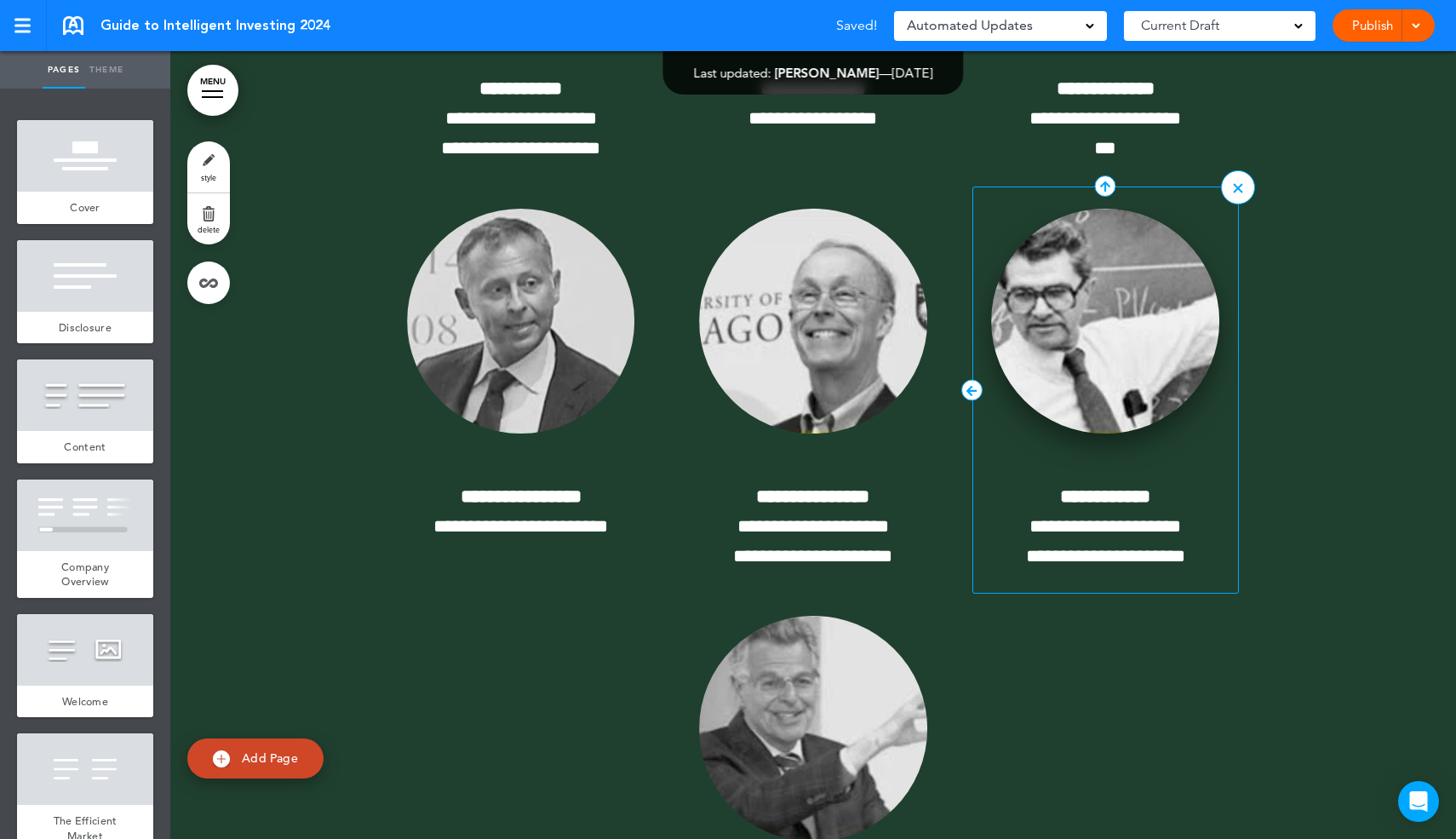
scroll to position [23868, 0]
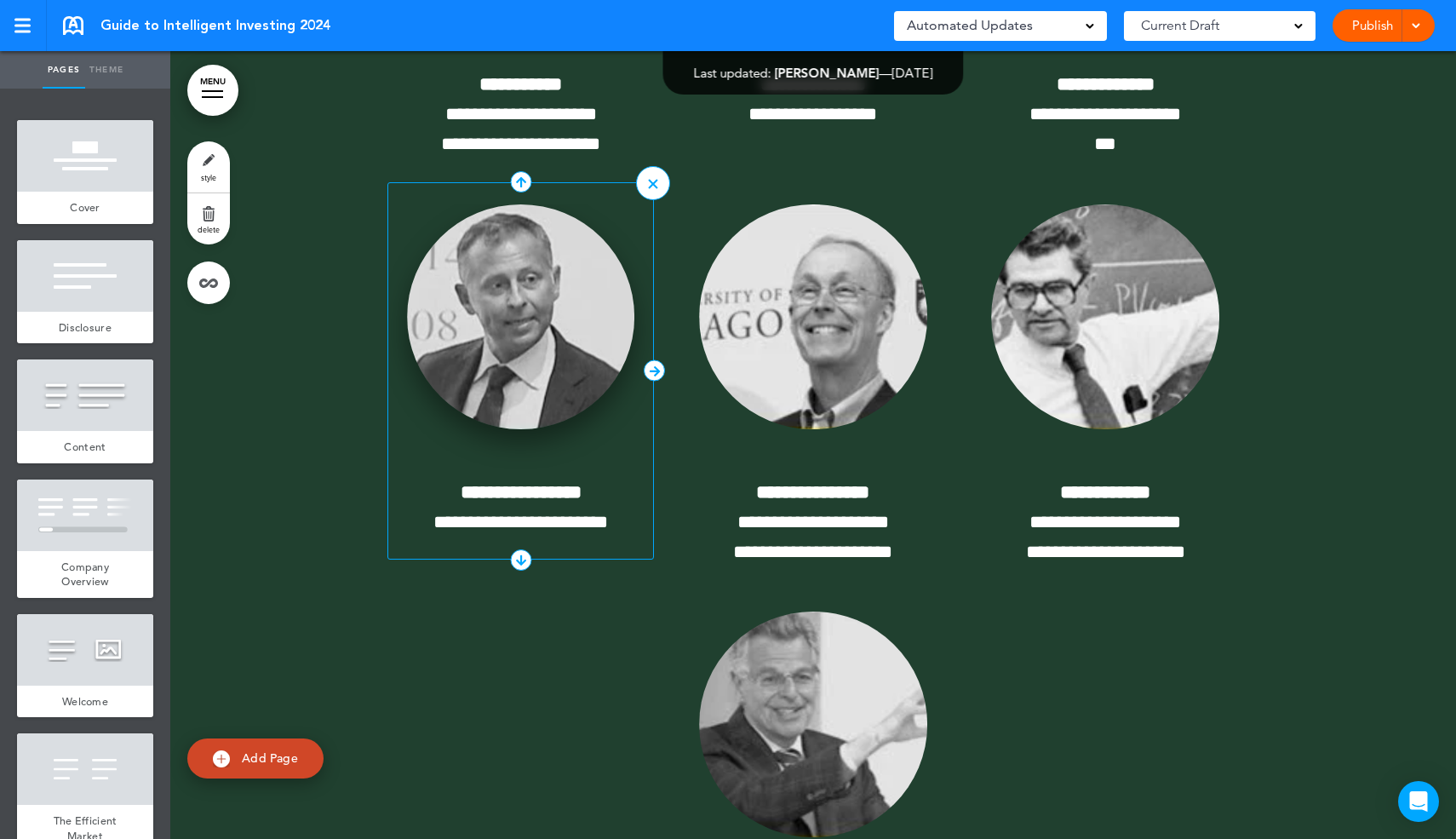
click at [566, 429] on img at bounding box center [521, 316] width 228 height 225
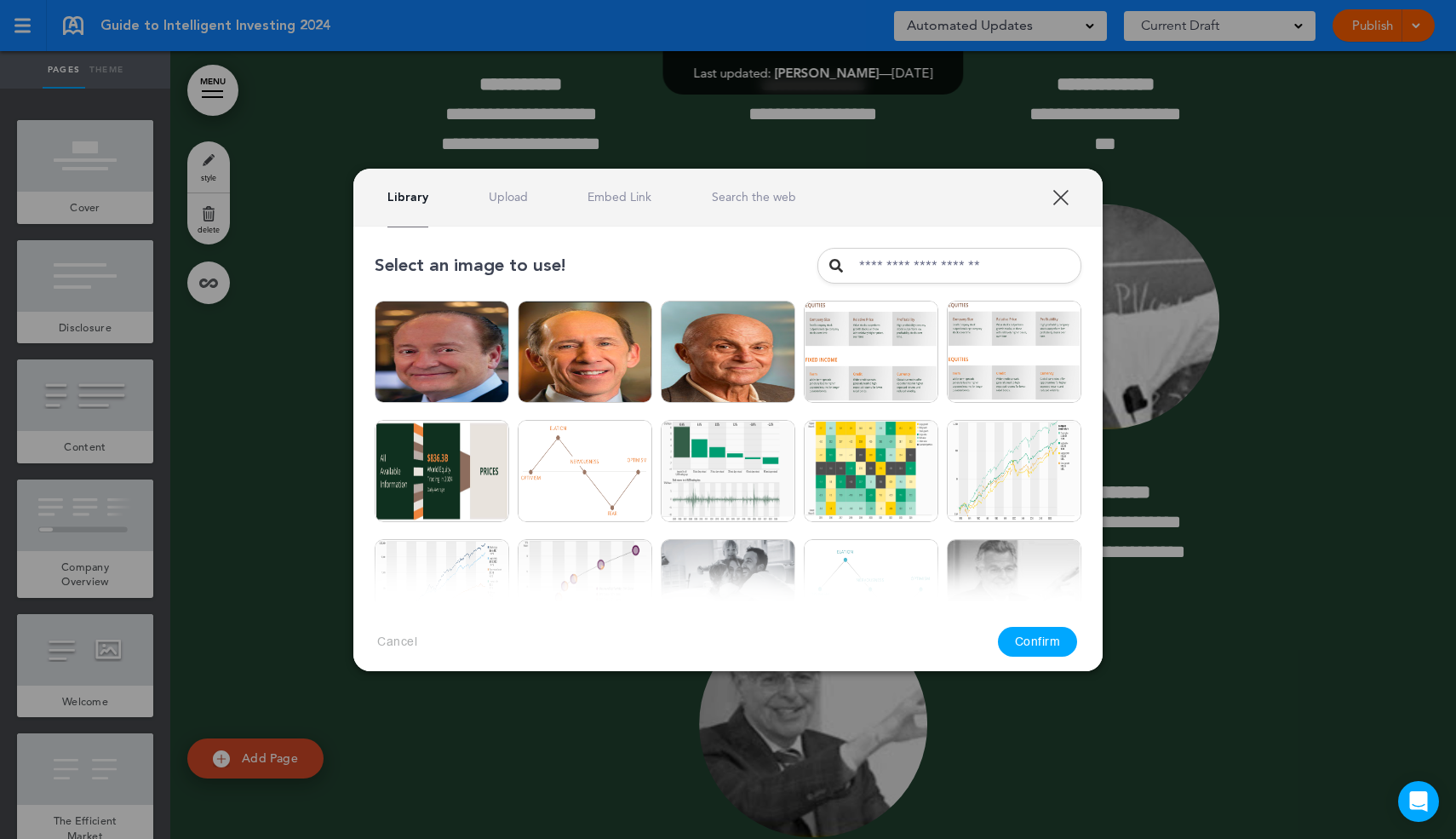
click at [509, 195] on link "Upload" at bounding box center [508, 197] width 39 height 16
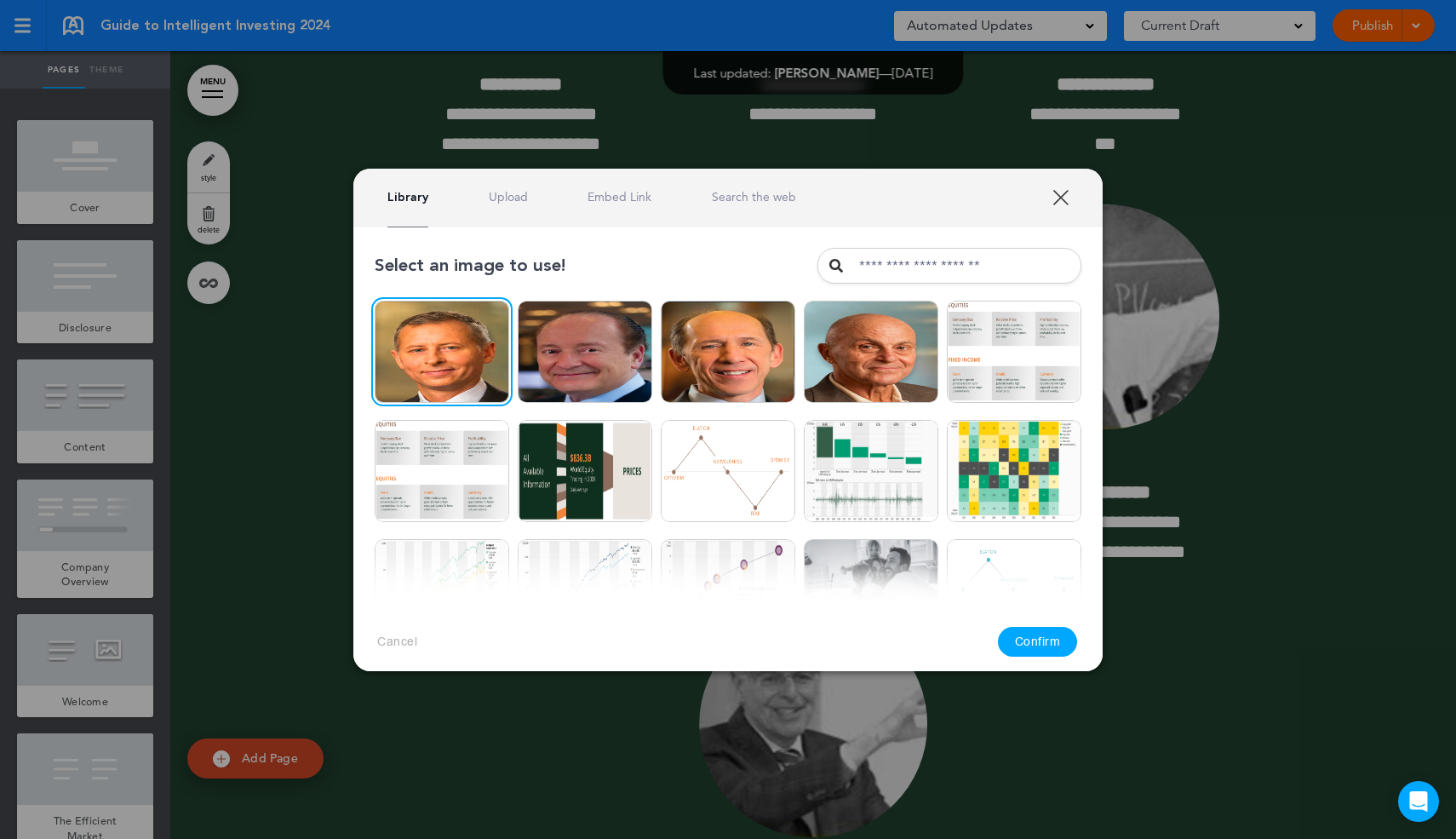
click at [1028, 647] on button "Confirm" at bounding box center [1038, 640] width 80 height 29
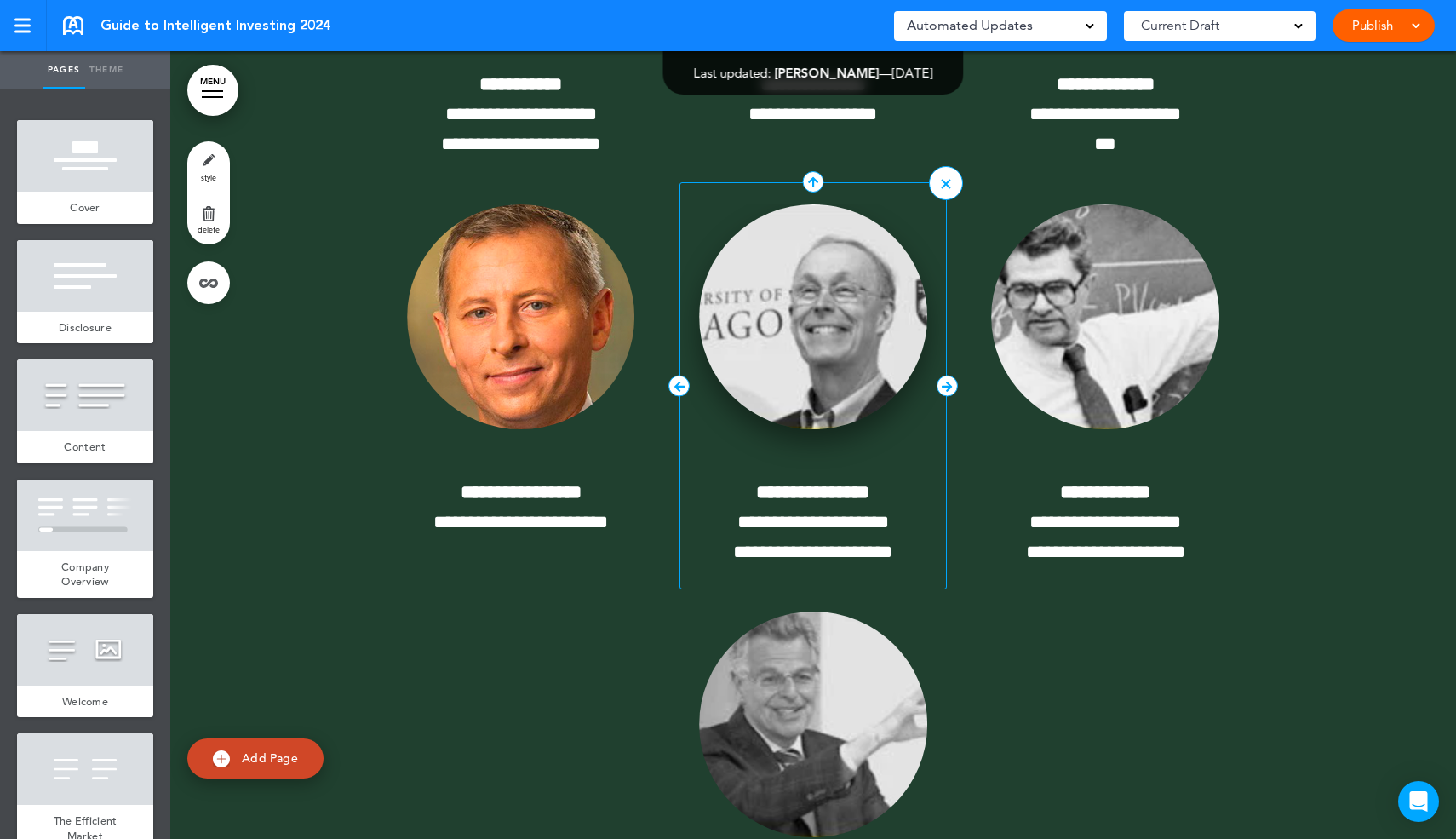
click at [853, 429] on img at bounding box center [814, 316] width 228 height 225
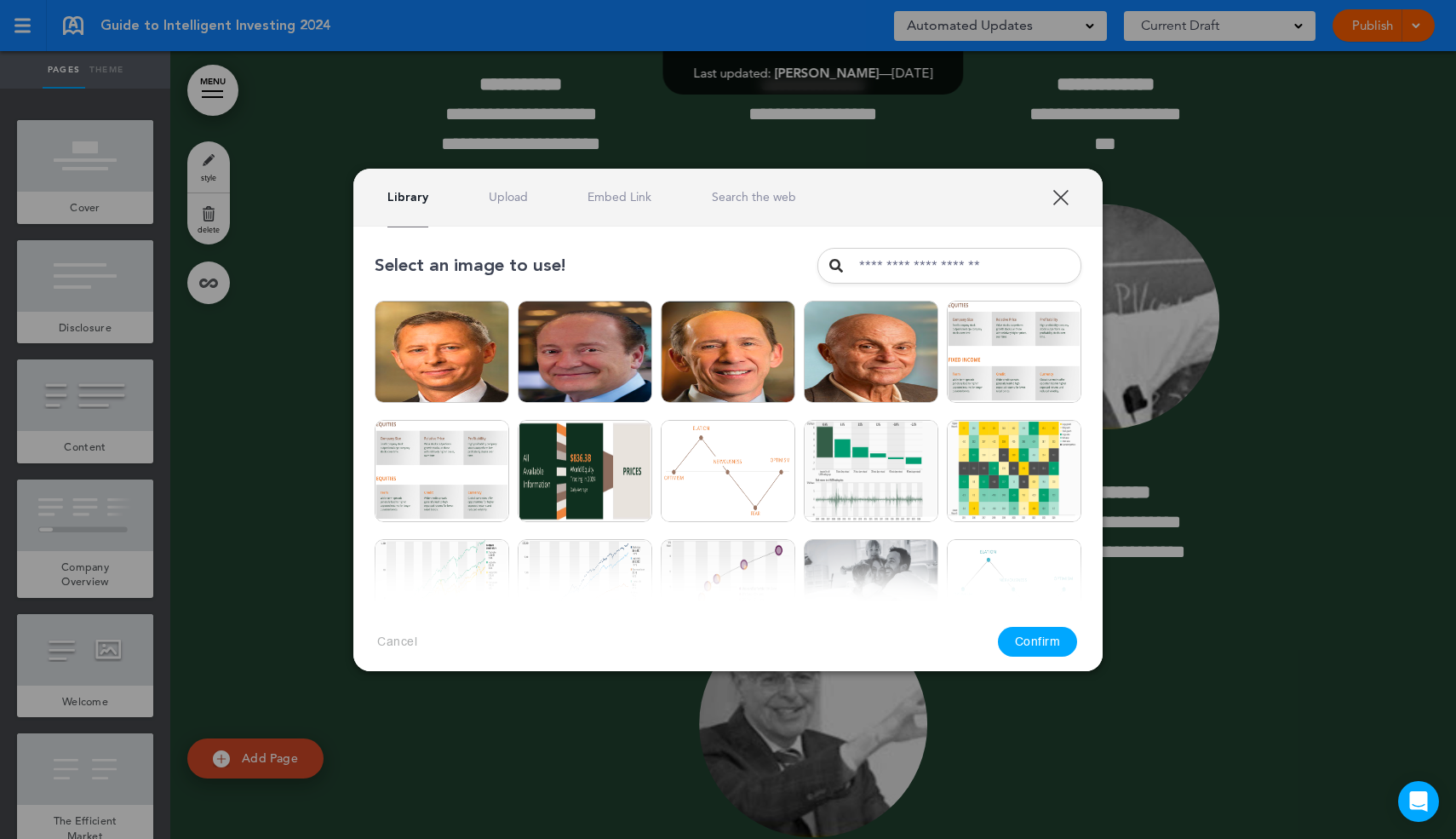
click at [509, 195] on link "Upload" at bounding box center [508, 197] width 39 height 16
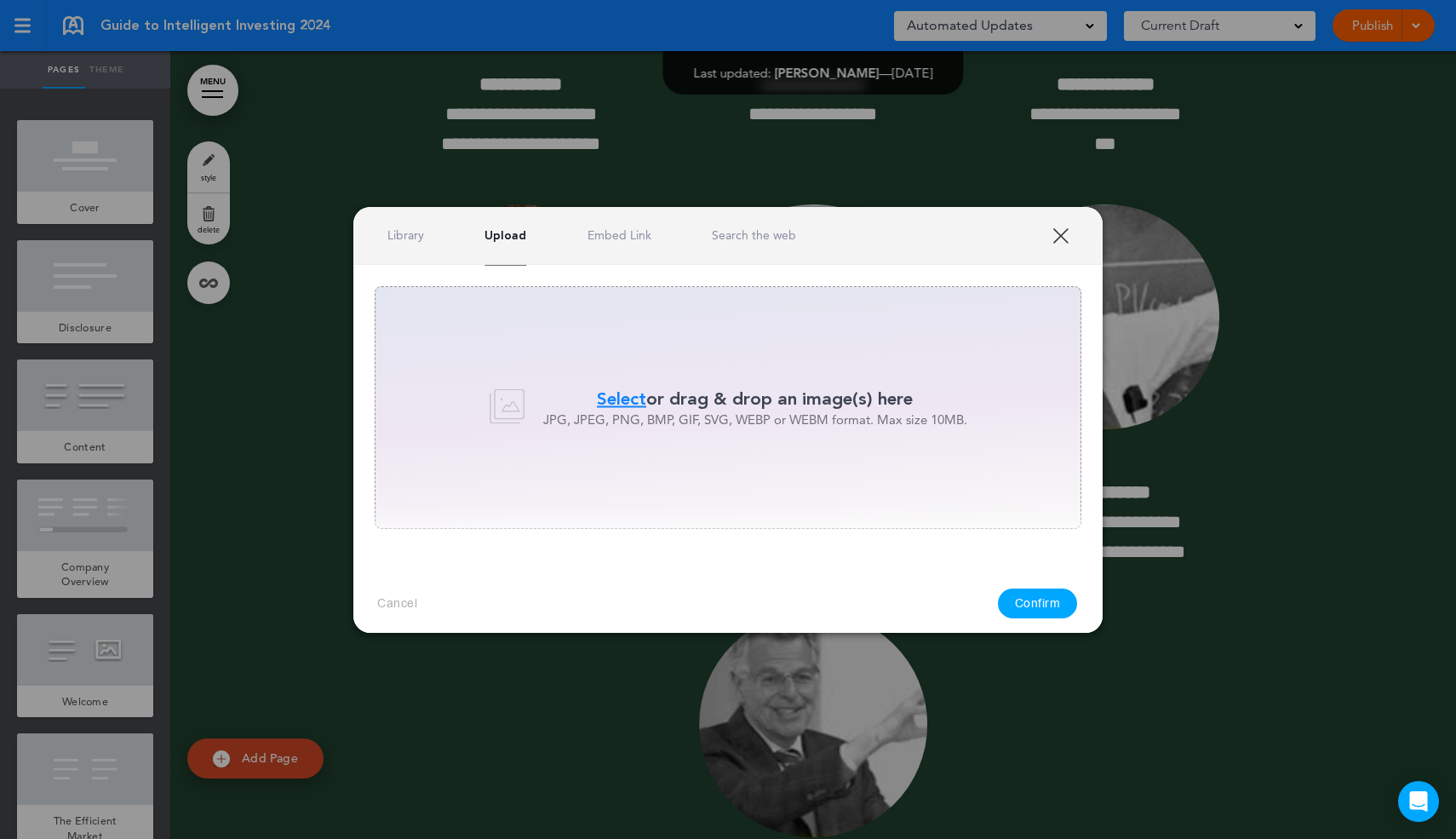
click at [631, 404] on span "Select" at bounding box center [622, 399] width 49 height 25
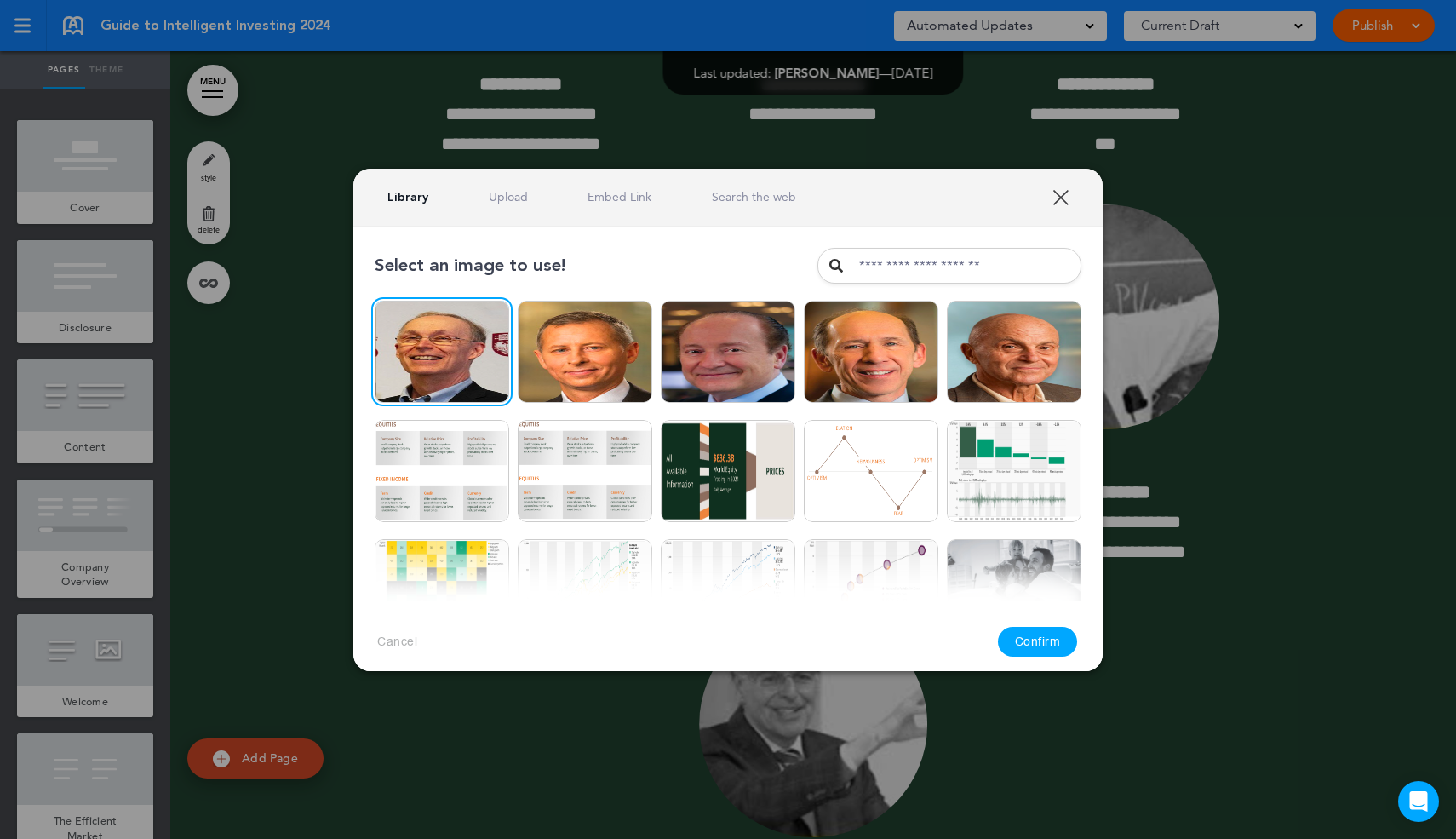
click at [1046, 643] on button "Confirm" at bounding box center [1038, 640] width 80 height 29
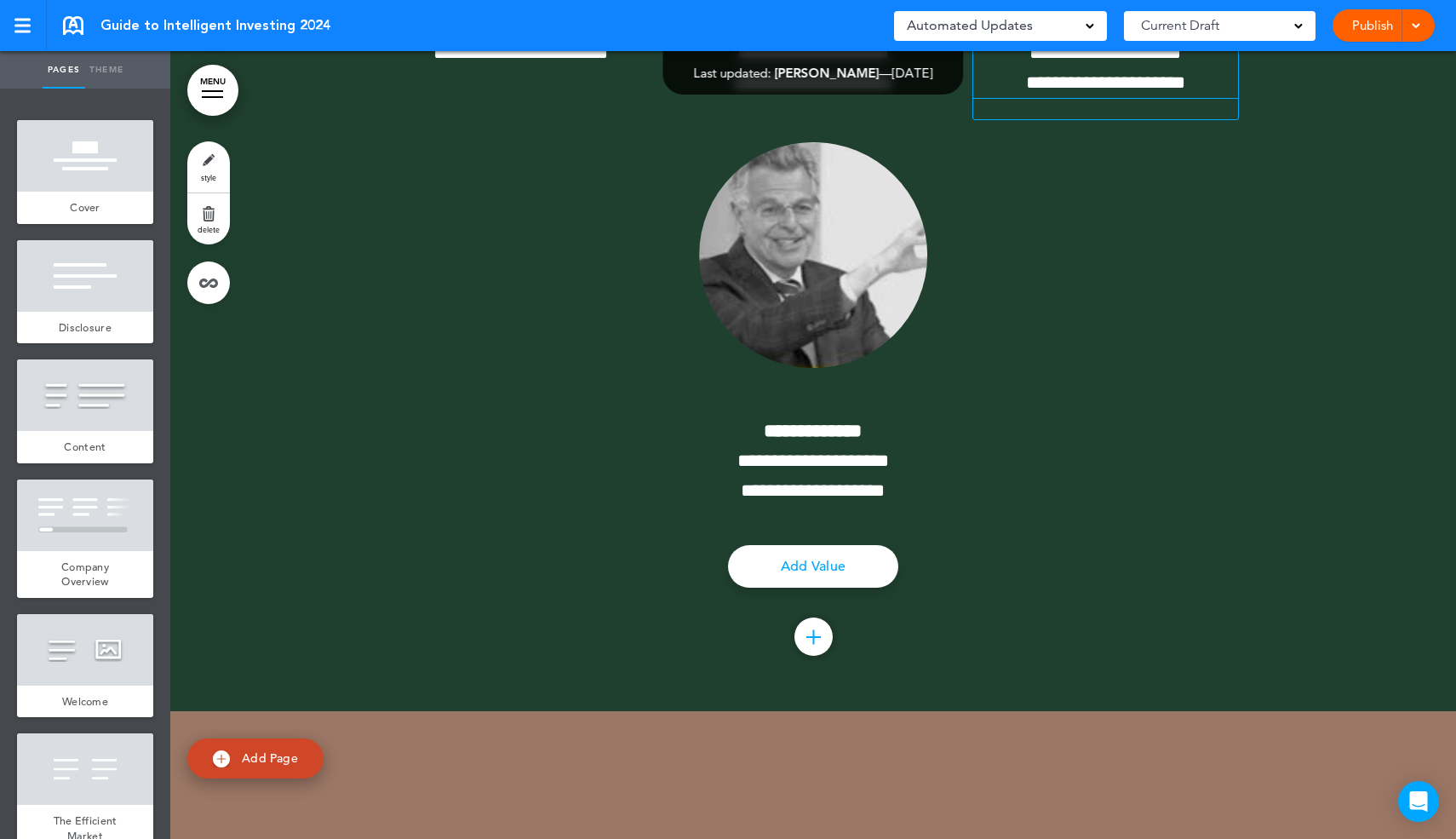
scroll to position [24413, 0]
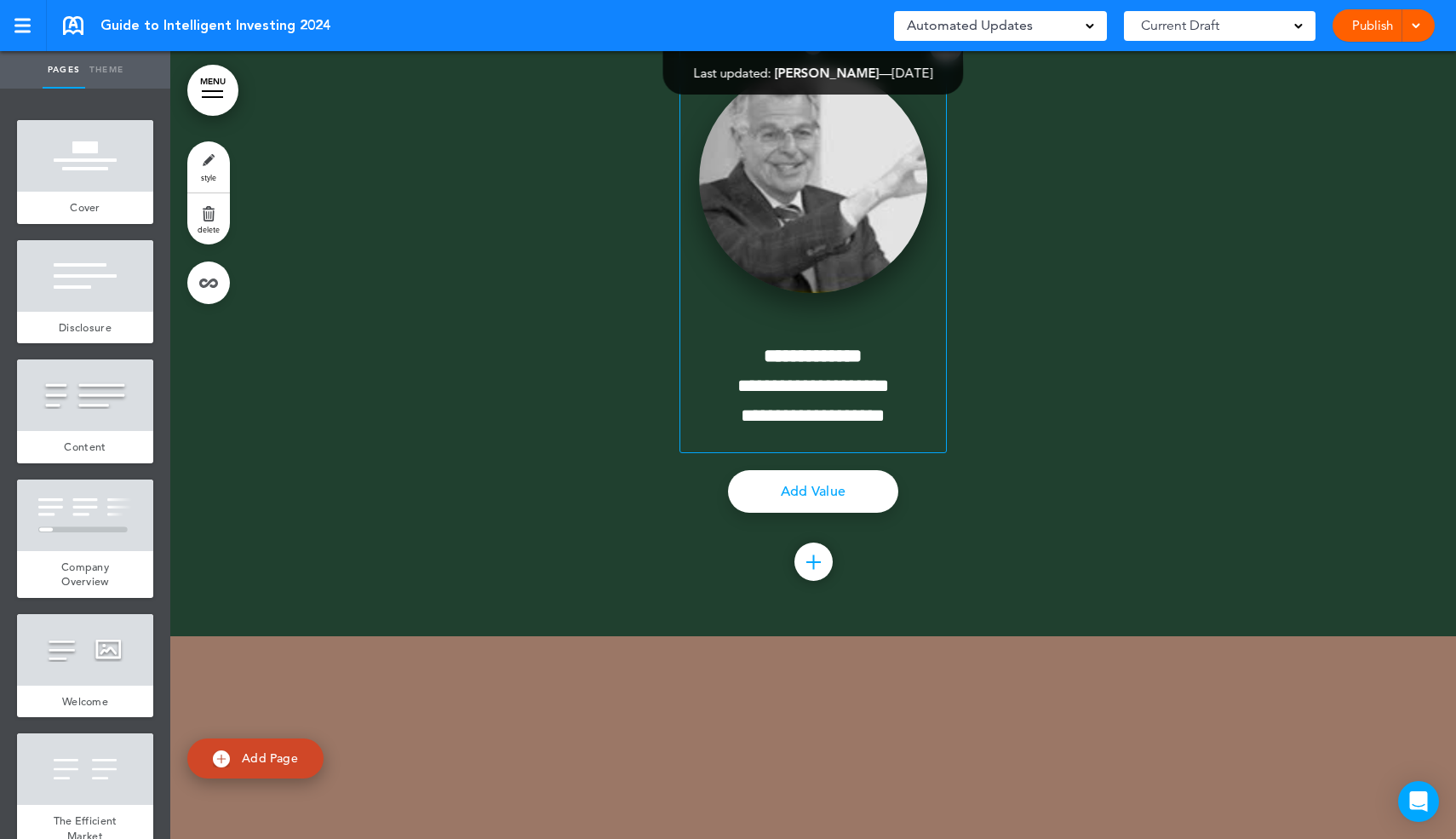
click at [822, 293] on img at bounding box center [814, 180] width 228 height 225
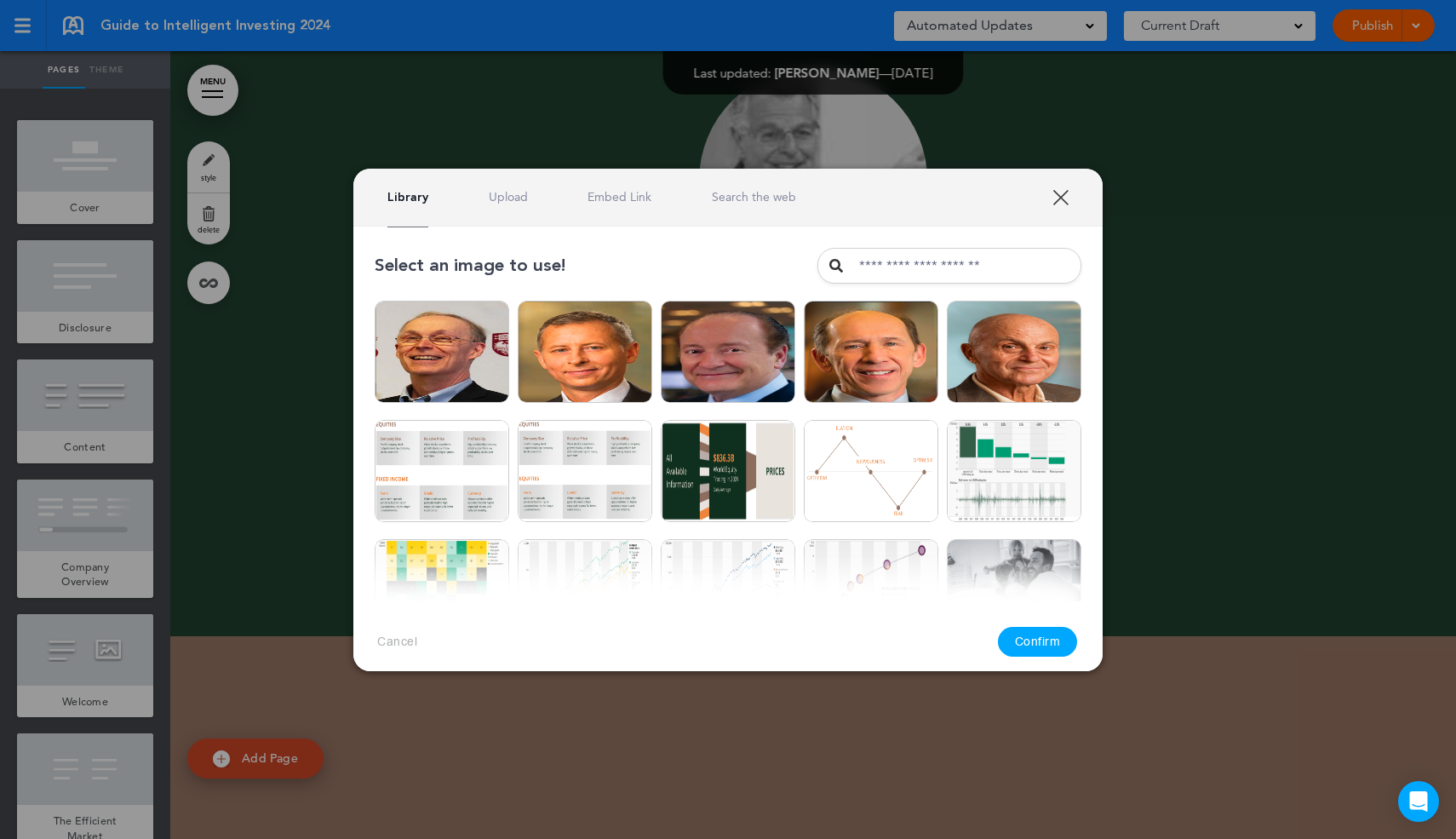
click at [500, 193] on link "Upload" at bounding box center [508, 197] width 39 height 16
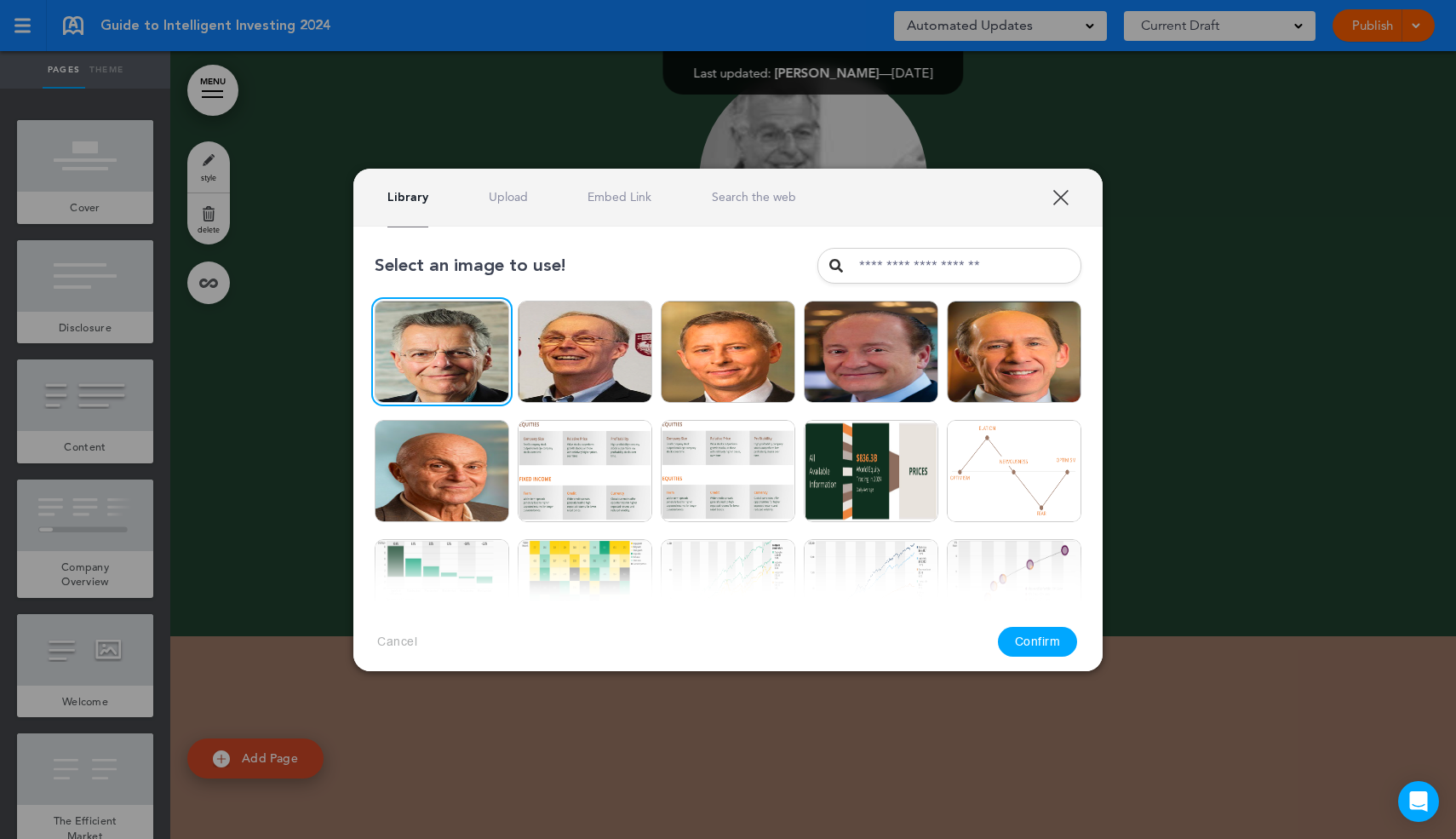
click at [1049, 642] on button "Confirm" at bounding box center [1038, 640] width 80 height 29
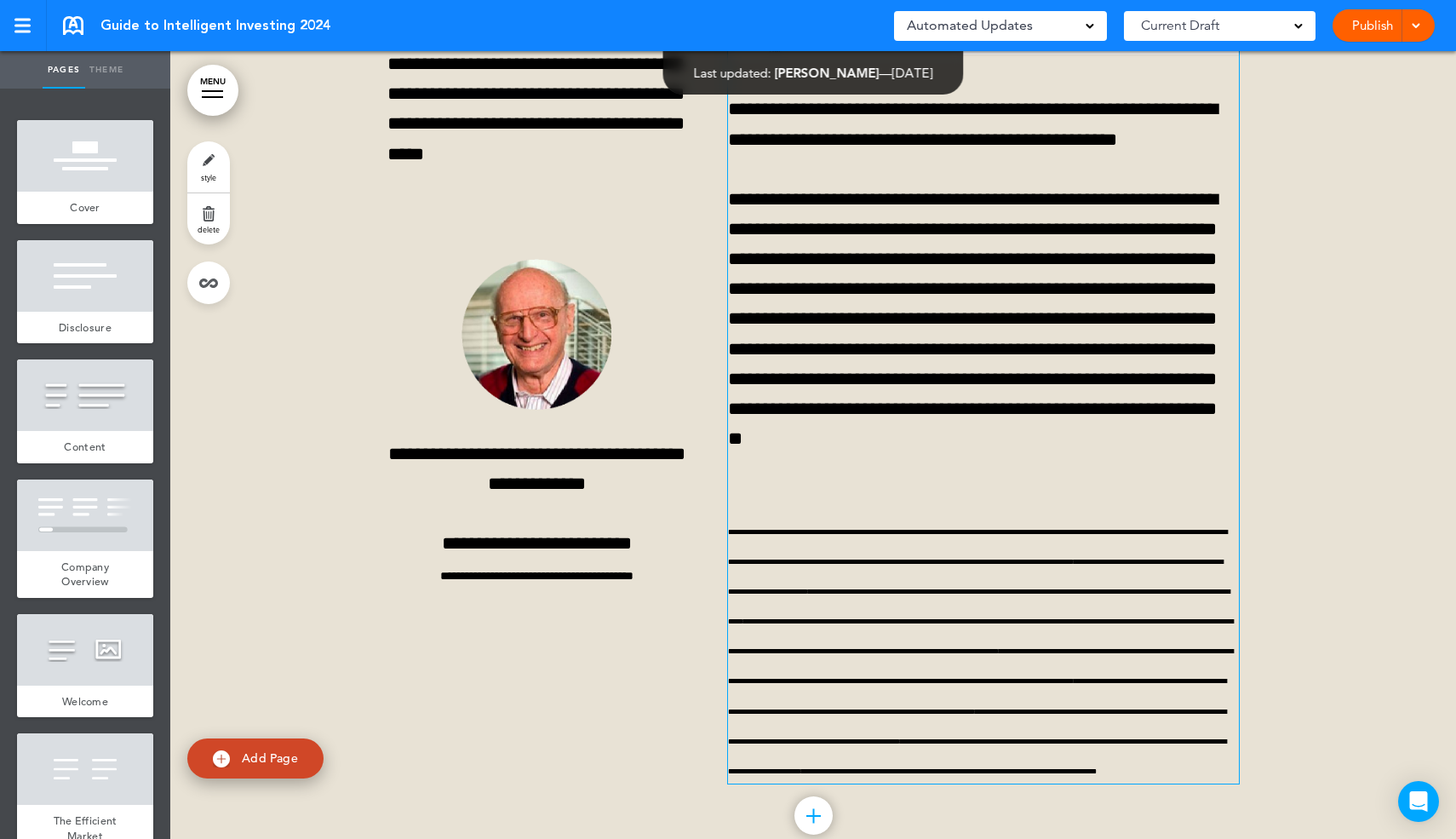
scroll to position [5949, 0]
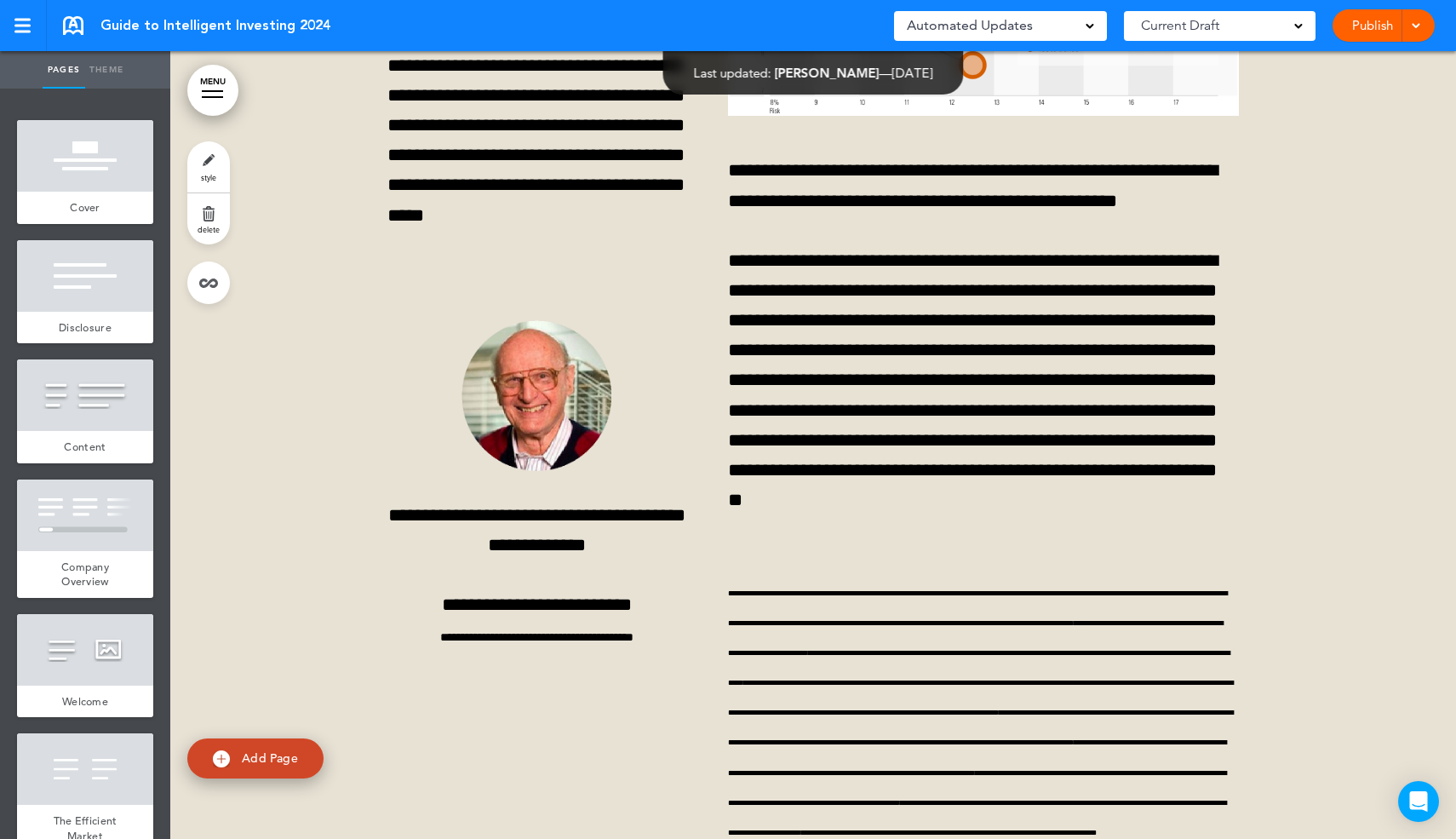
click at [1430, 16] on div "Publish Publish Preview Draft" at bounding box center [1384, 26] width 103 height 32
click at [1438, 21] on div "Guide to Intelligent Investing 2024 Saved! Automated Updates 0 Auto policy upda…" at bounding box center [728, 26] width 1456 height 51
click at [1421, 23] on span at bounding box center [1416, 25] width 11 height 11
click at [1348, 104] on span "Preview Draft" at bounding box center [1334, 102] width 71 height 15
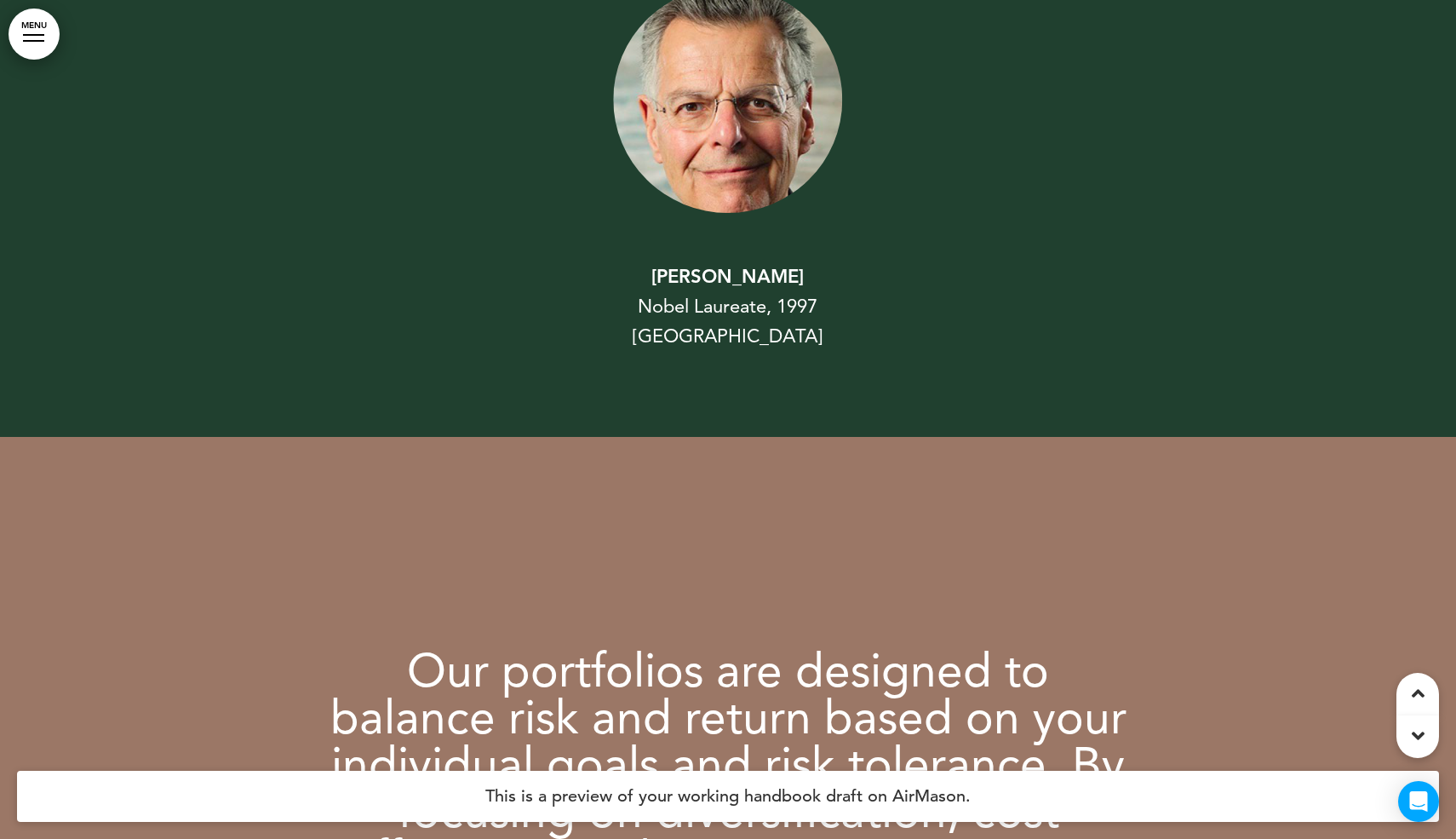
scroll to position [24596, 0]
